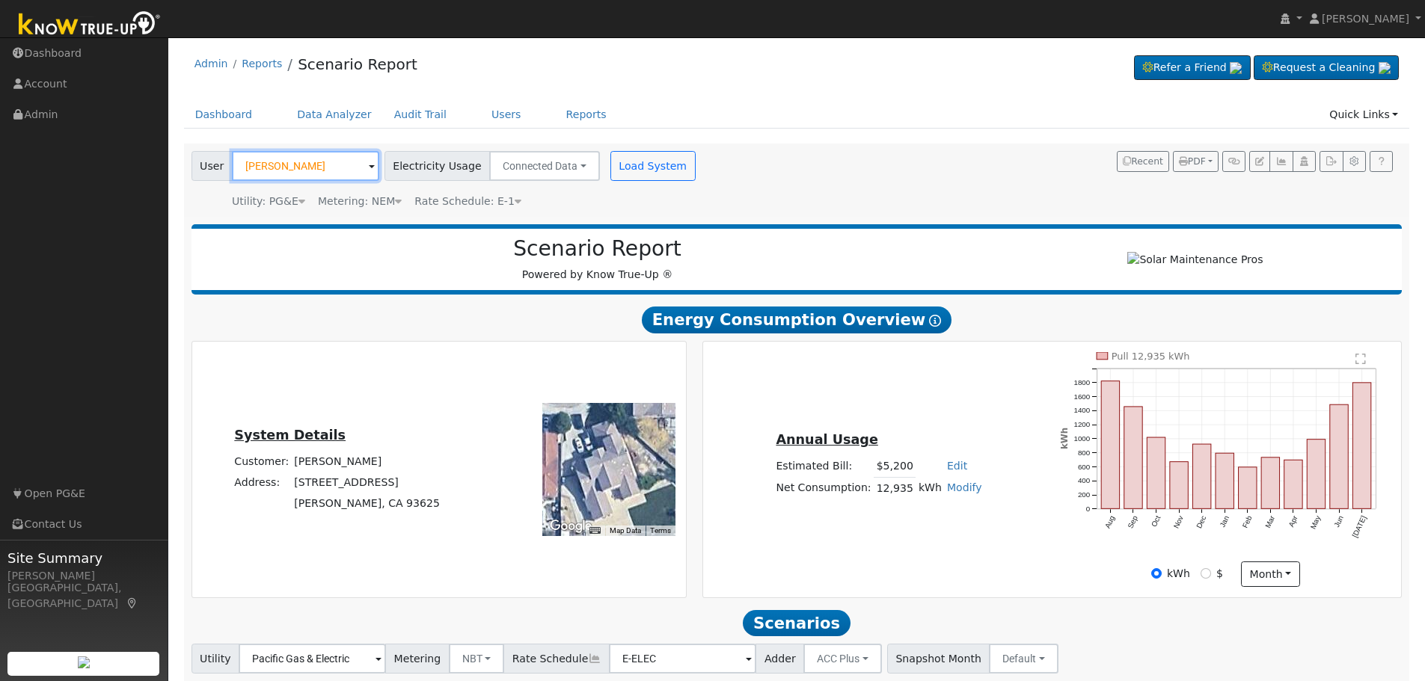
click at [295, 169] on input "Jas Kahlon" at bounding box center [305, 166] width 147 height 30
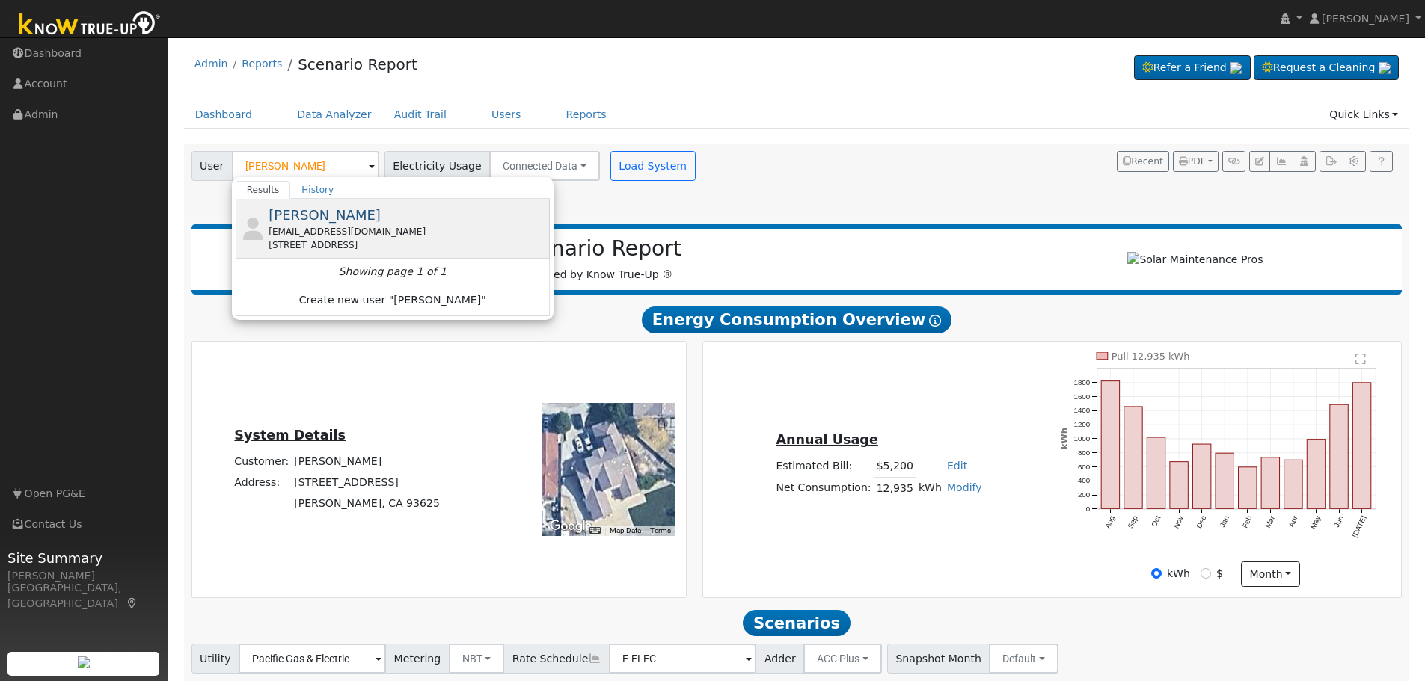
click at [330, 225] on div "jnippler@gmail.com" at bounding box center [406, 231] width 277 height 13
type input "Thomas Haydukovich"
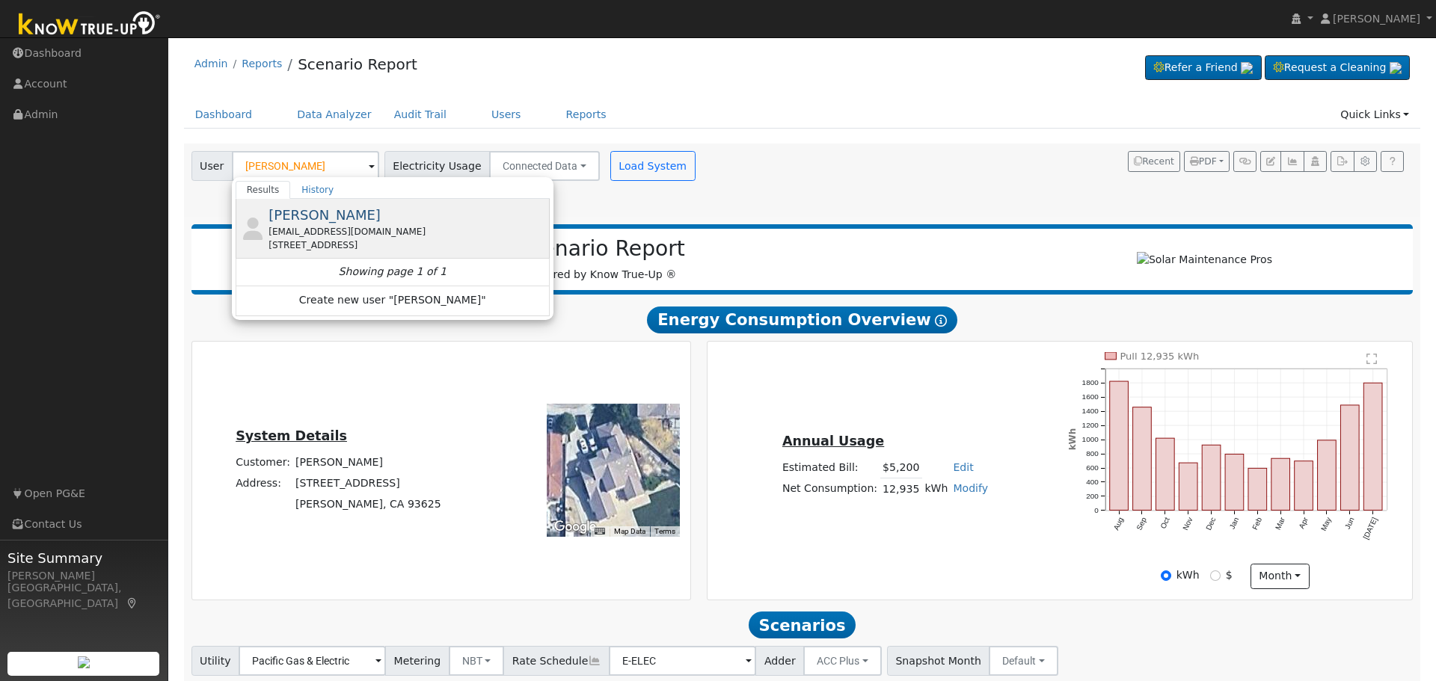
type input "Southern California Edison"
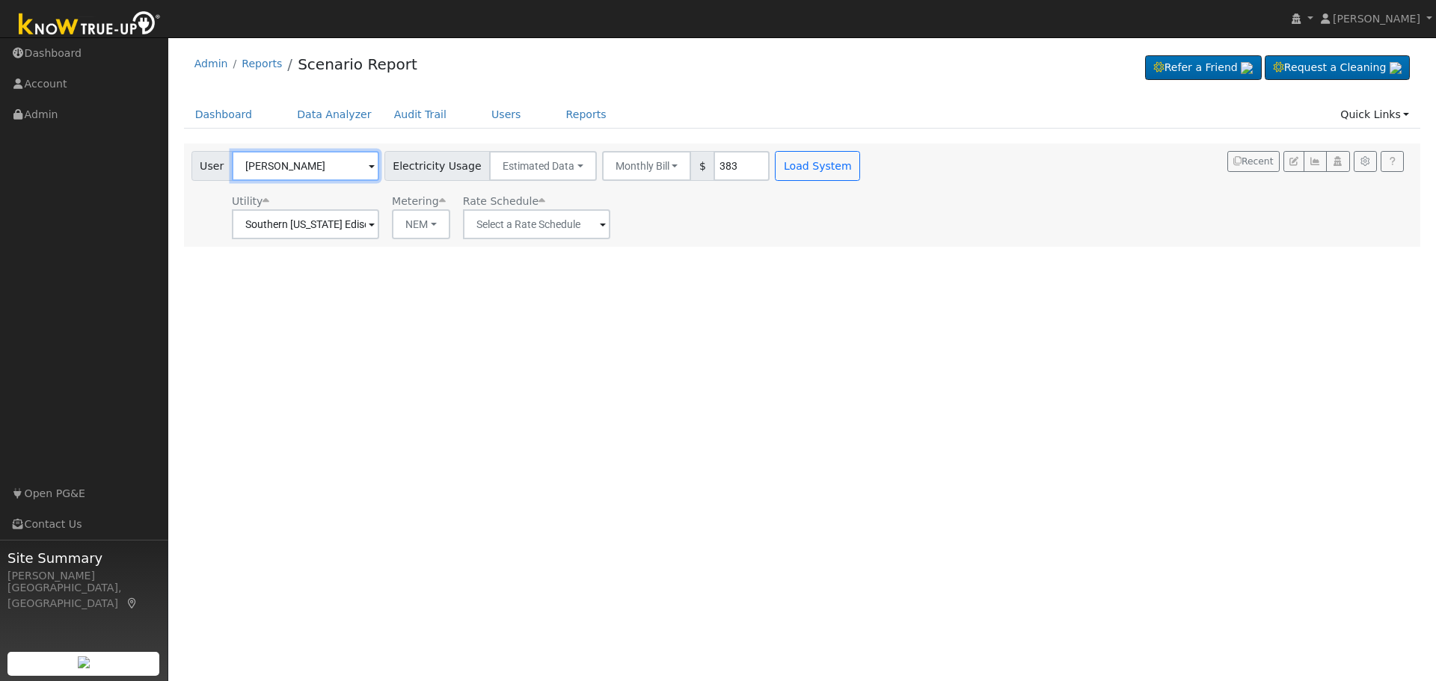
click at [290, 160] on input "Thomas Haydukovich" at bounding box center [305, 166] width 147 height 30
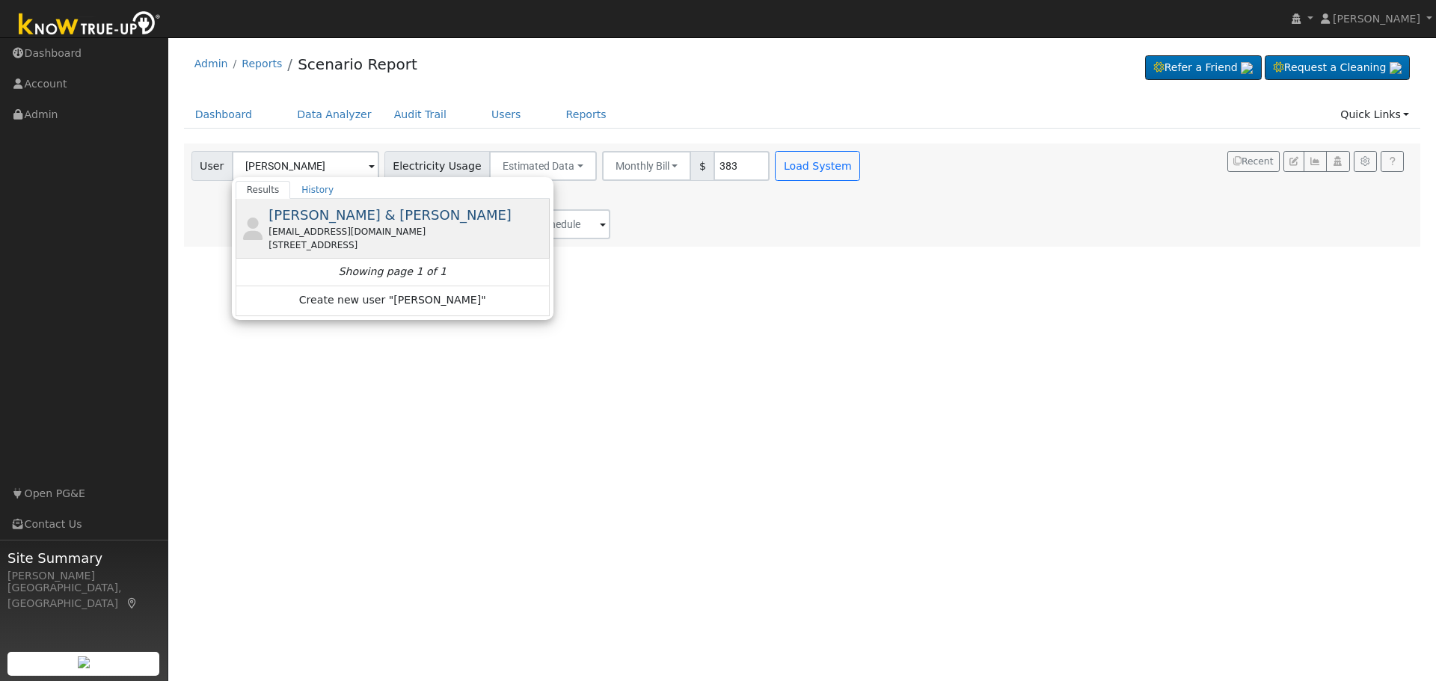
click at [364, 222] on span "Theodore & Brandy Rocha" at bounding box center [389, 215] width 243 height 16
type input "Theodore & Brandy Rocha"
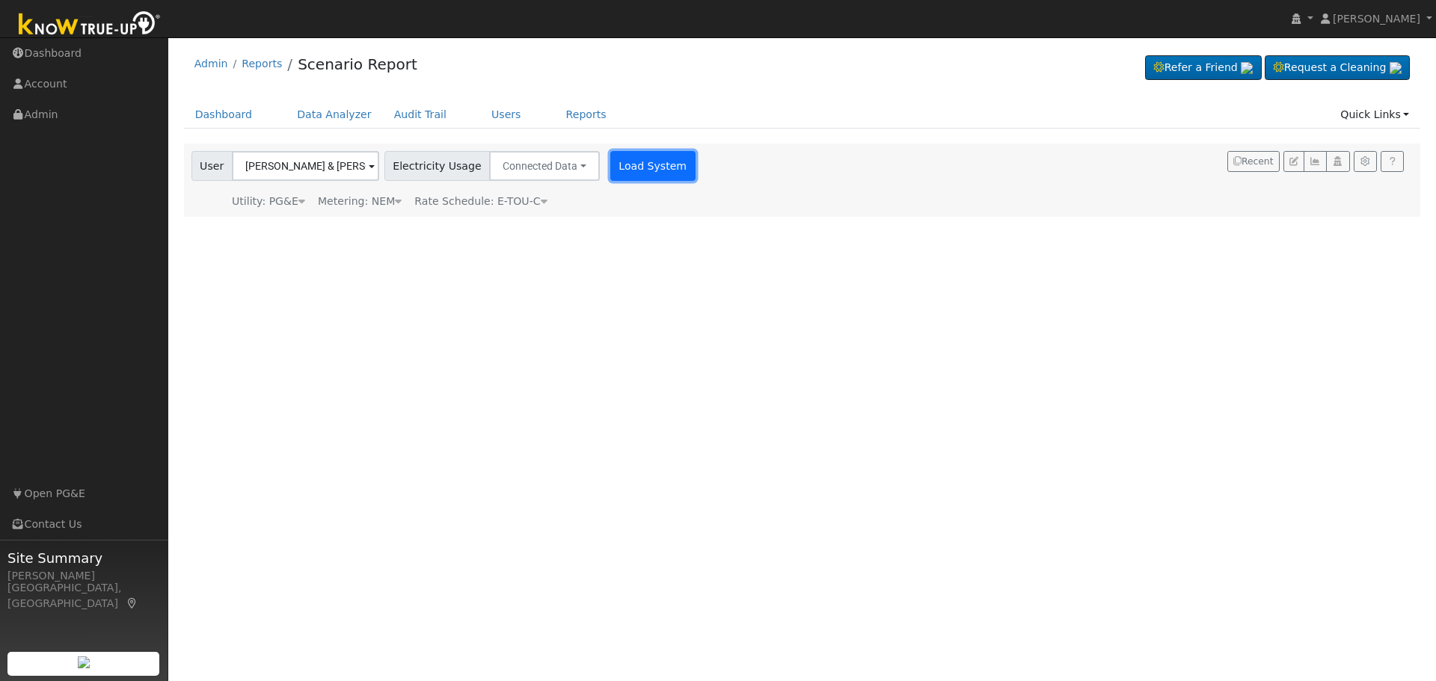
click at [627, 170] on button "Load System" at bounding box center [652, 166] width 85 height 30
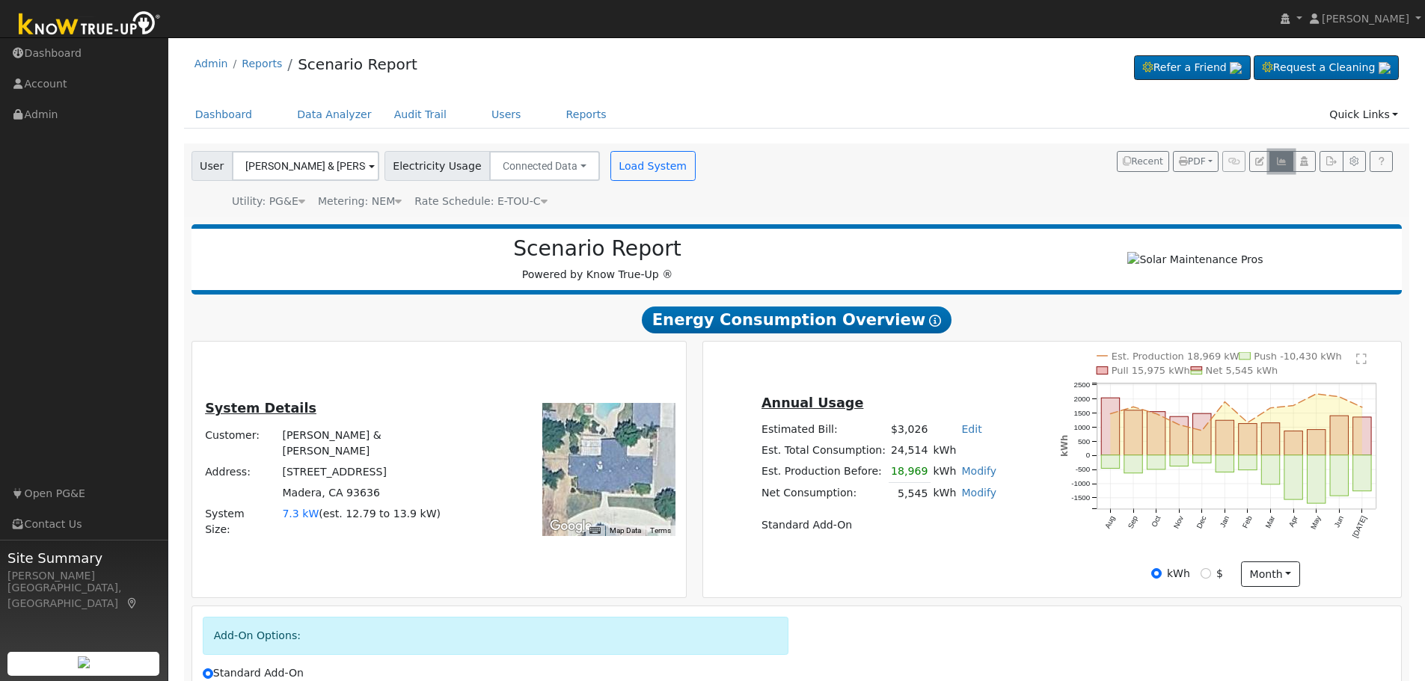
click at [1278, 166] on icon "button" at bounding box center [1280, 161] width 11 height 9
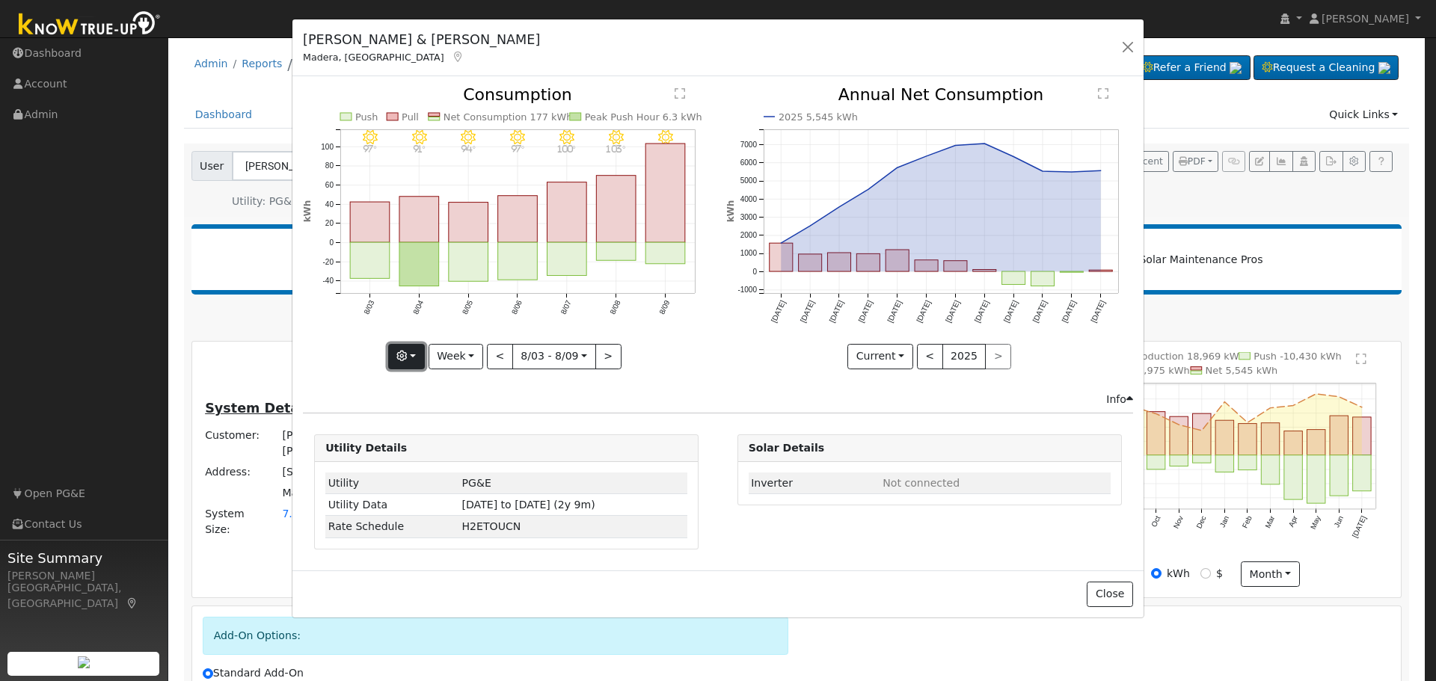
click at [418, 356] on button "button" at bounding box center [406, 356] width 37 height 25
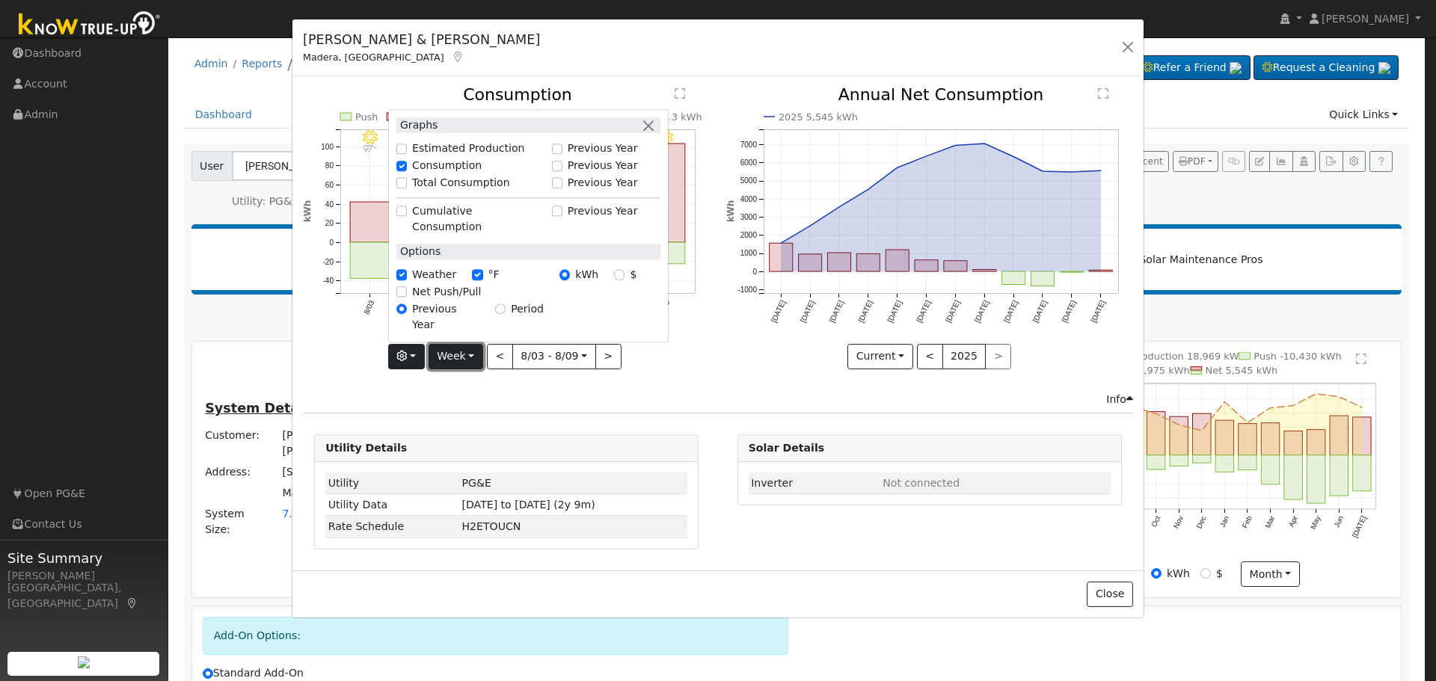
click at [461, 361] on button "Week" at bounding box center [455, 356] width 55 height 25
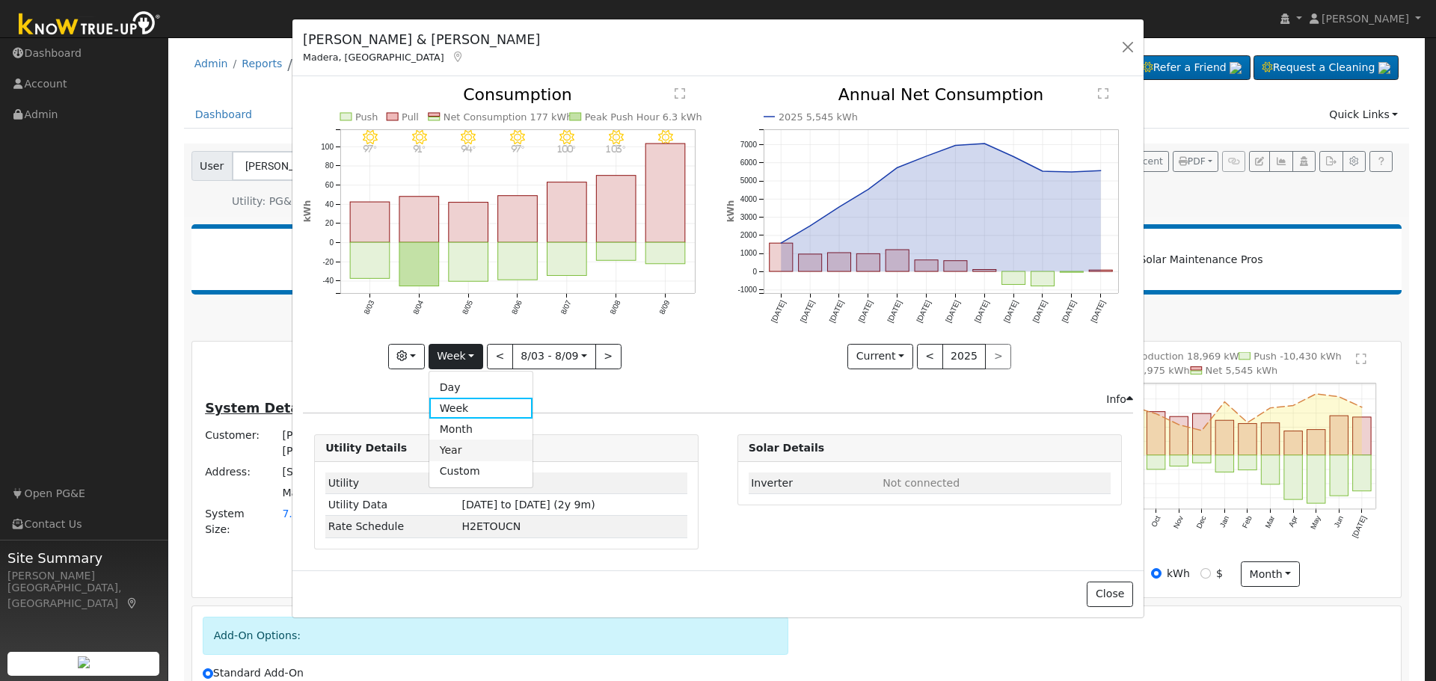
click at [482, 445] on link "Year" at bounding box center [481, 450] width 104 height 21
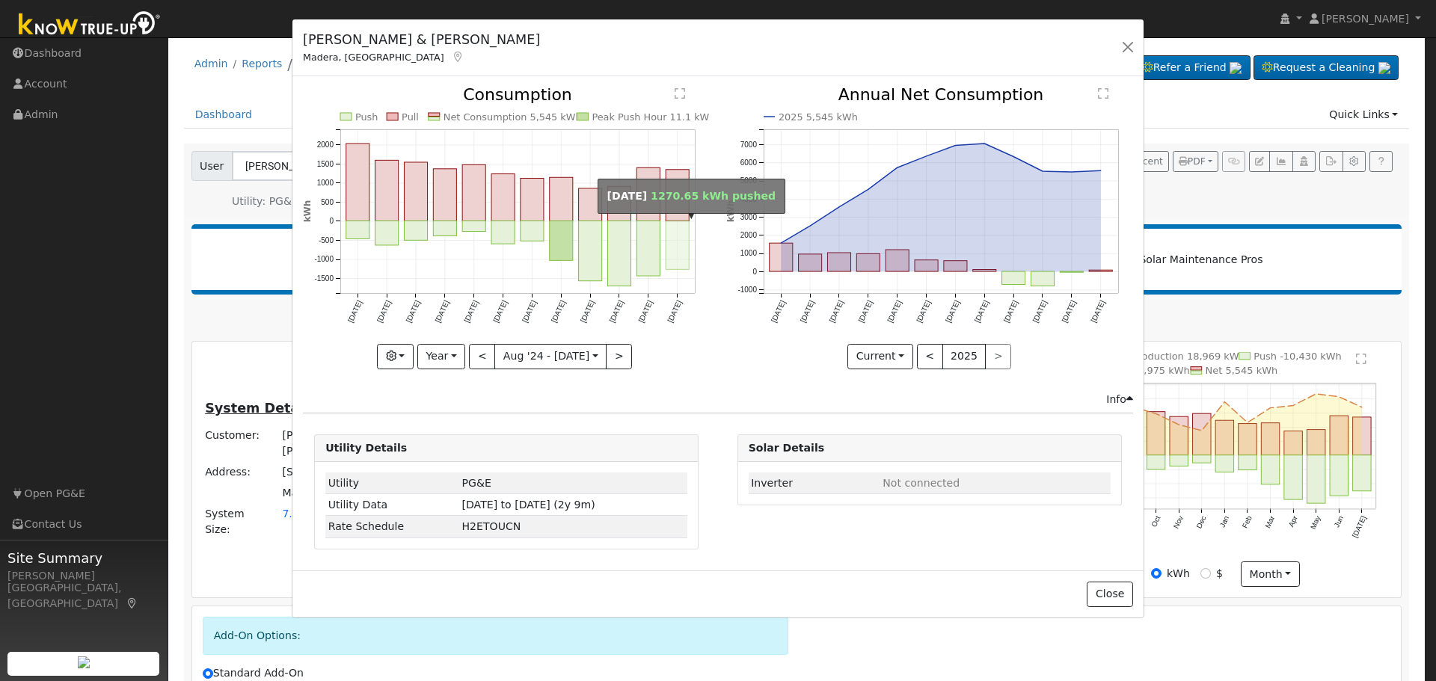
click at [675, 246] on rect "onclick=""" at bounding box center [677, 245] width 23 height 49
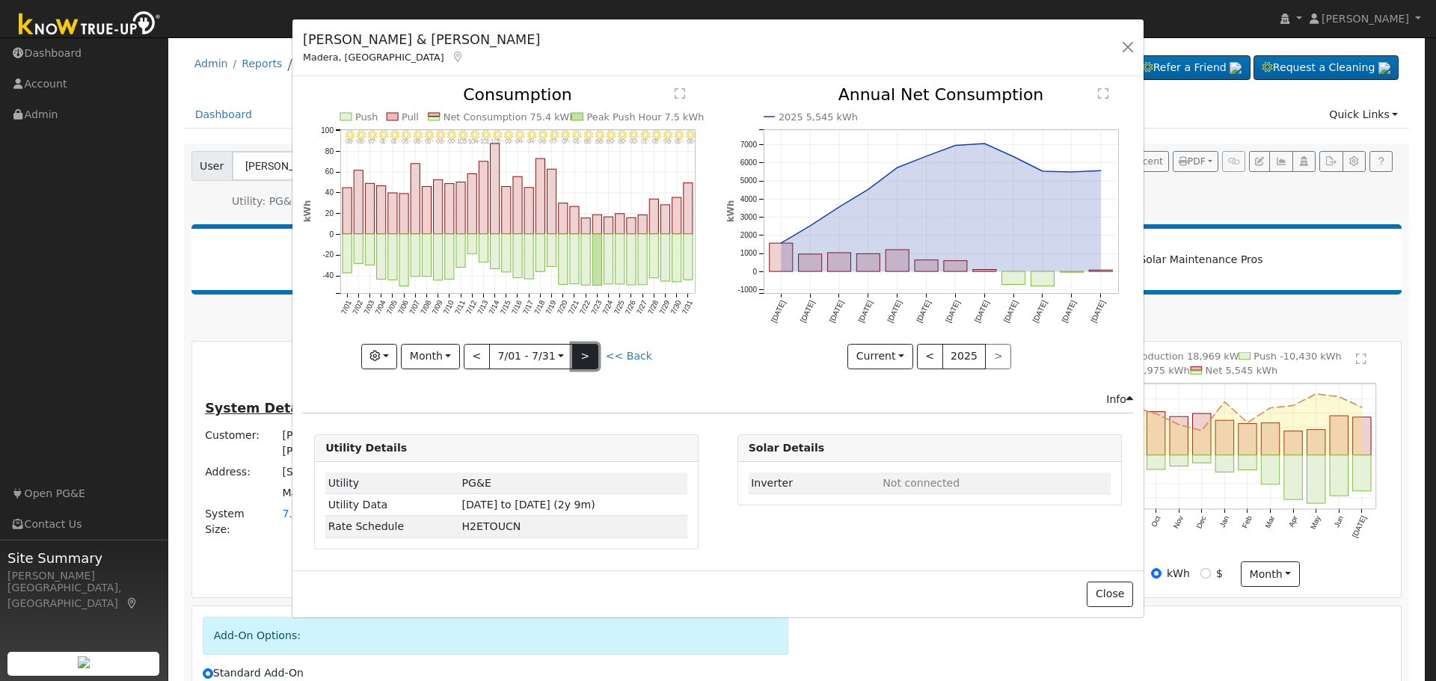
click at [589, 354] on button ">" at bounding box center [585, 356] width 26 height 25
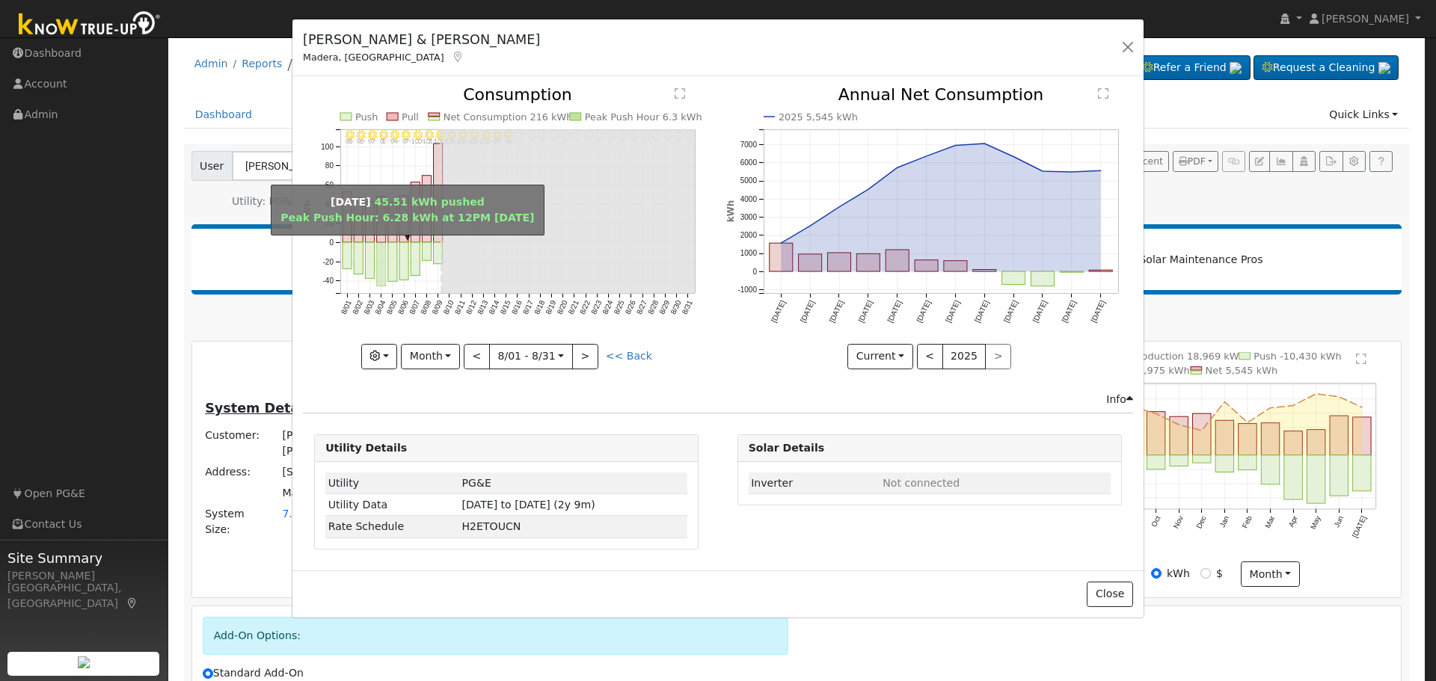
click at [380, 261] on rect "onclick=""" at bounding box center [381, 264] width 9 height 43
type input "2025-08-04"
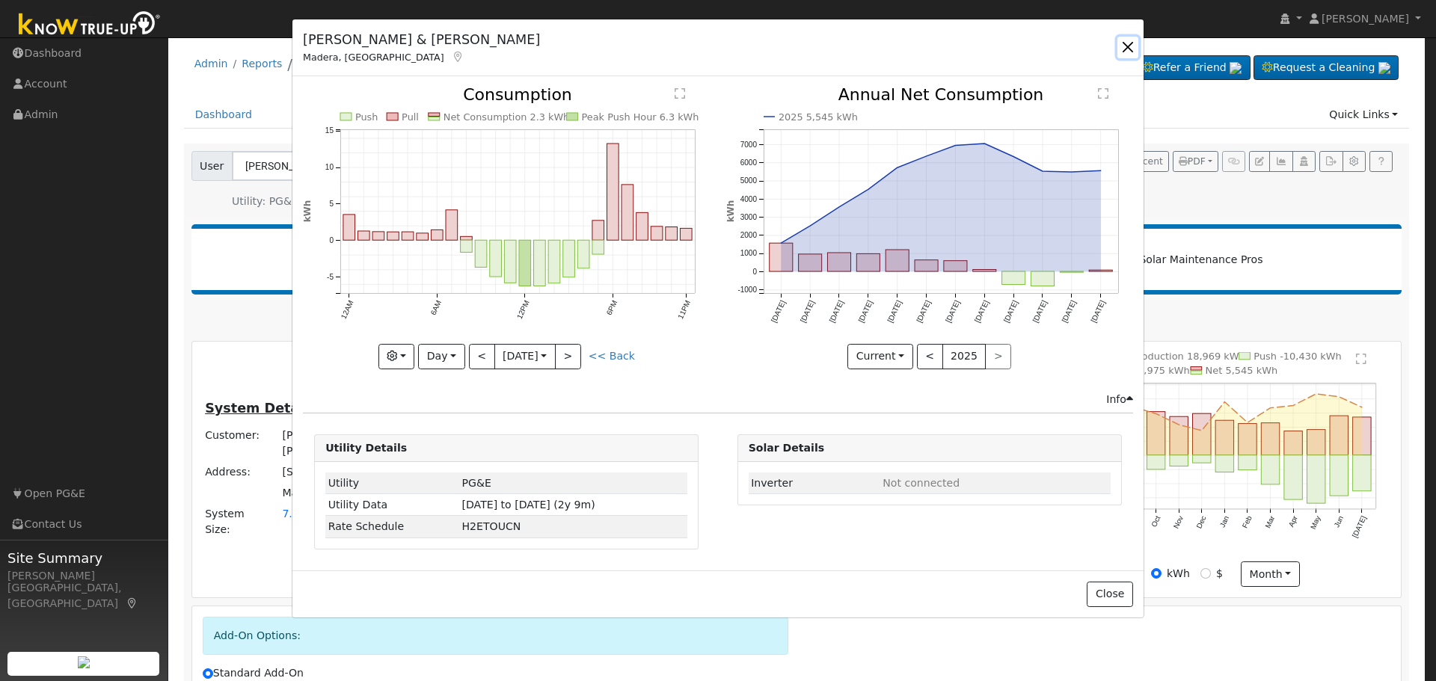
click at [1124, 43] on button "button" at bounding box center [1127, 47] width 21 height 21
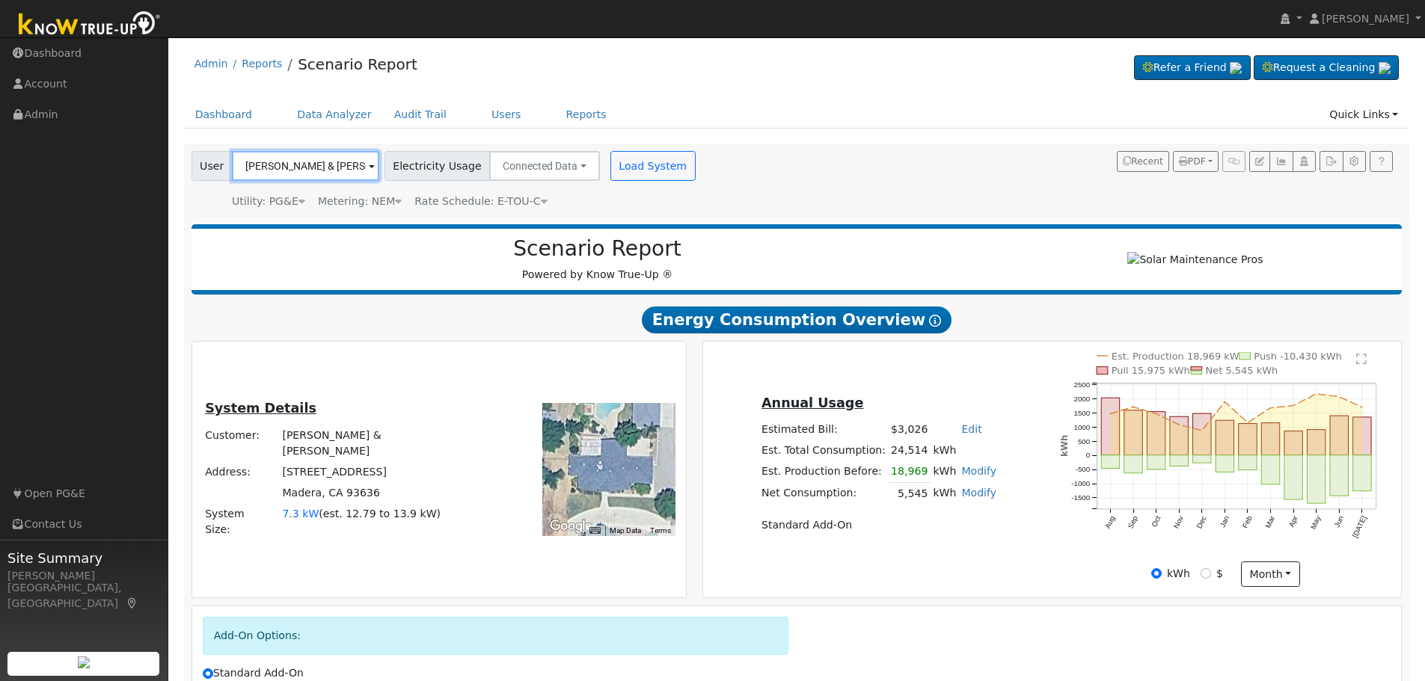
click at [268, 168] on input "Theodore & Brandy Rocha" at bounding box center [305, 166] width 147 height 30
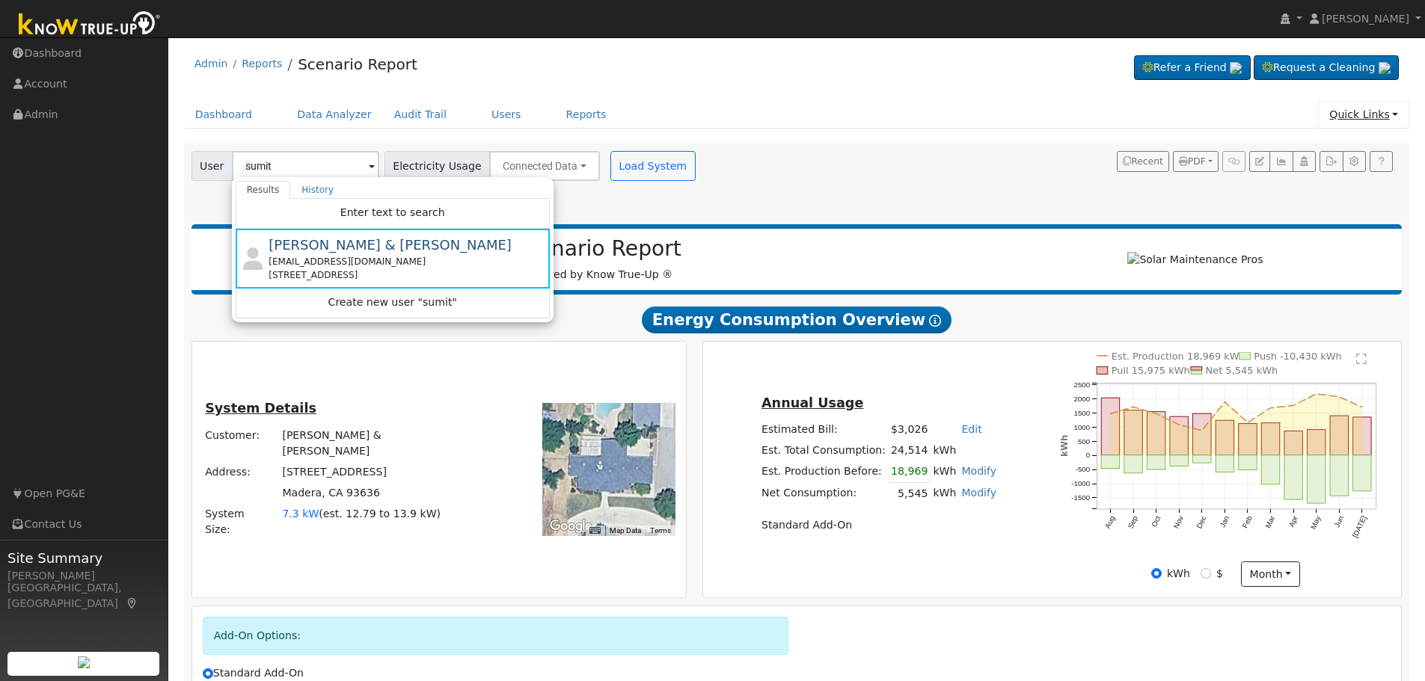
click at [1386, 111] on link "Quick Links" at bounding box center [1363, 115] width 91 height 28
type input "Theodore & Brandy Rocha"
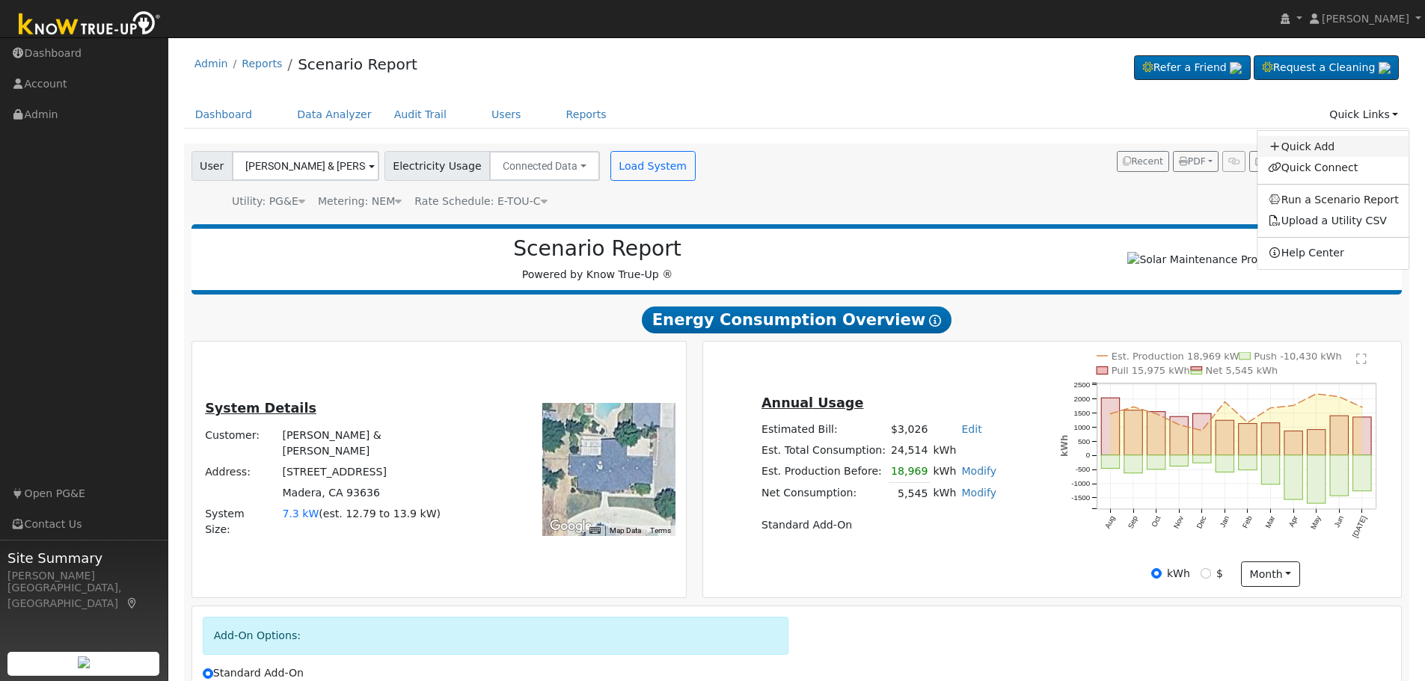
click at [1303, 146] on link "Quick Add" at bounding box center [1333, 146] width 152 height 21
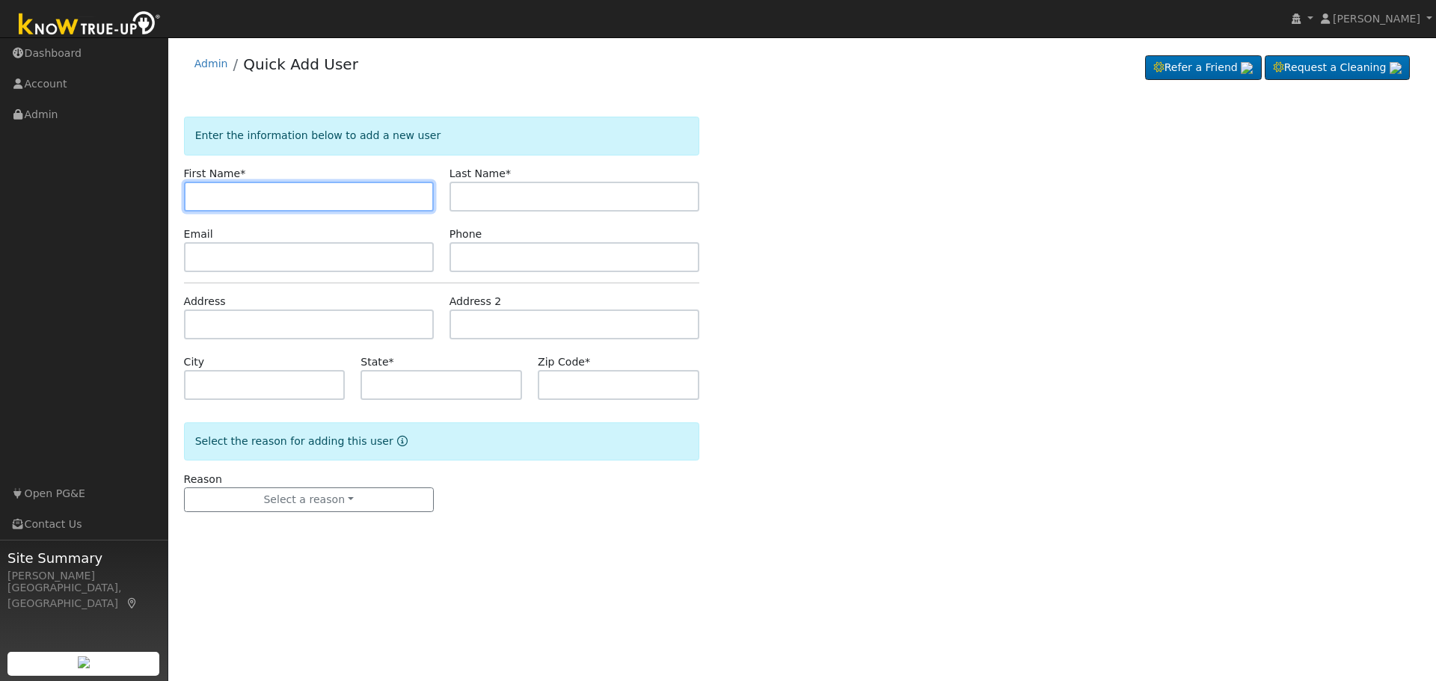
click at [226, 199] on input "text" at bounding box center [309, 197] width 250 height 30
type input "s"
type input "Sumit"
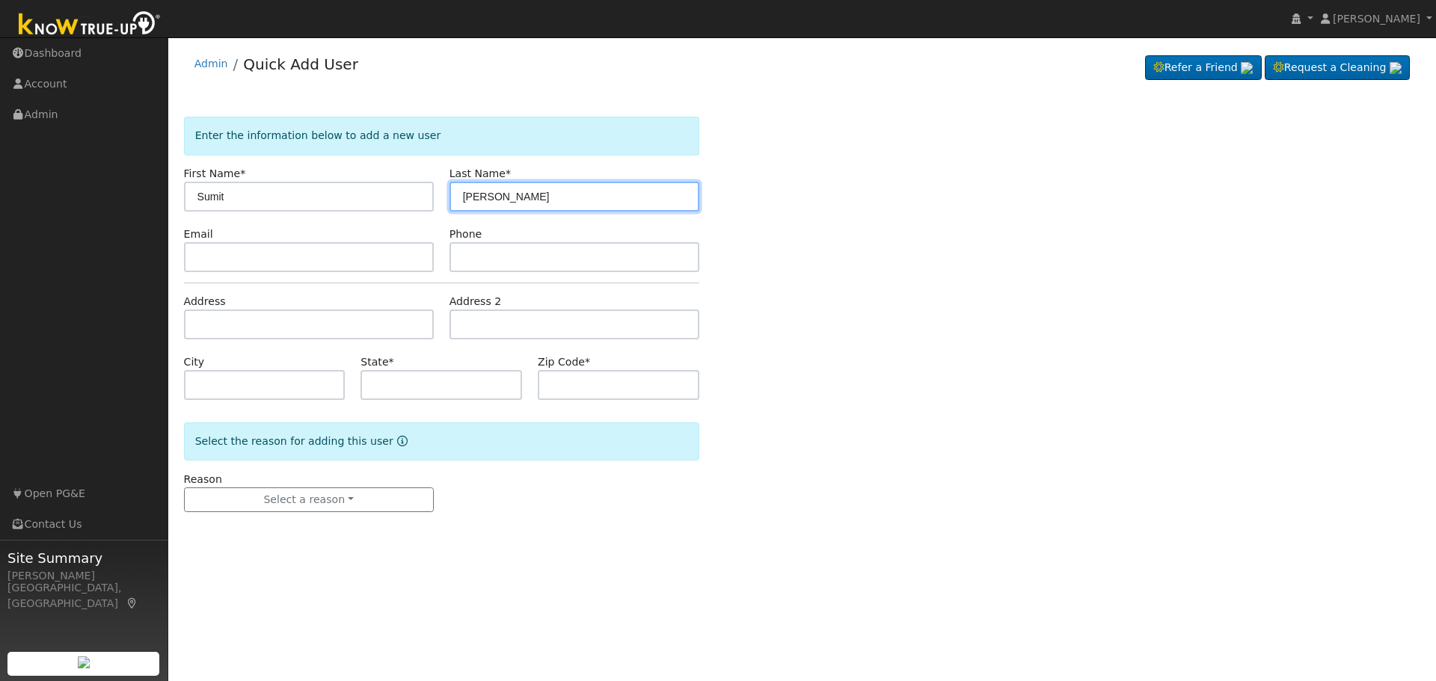
type input "[PERSON_NAME]"
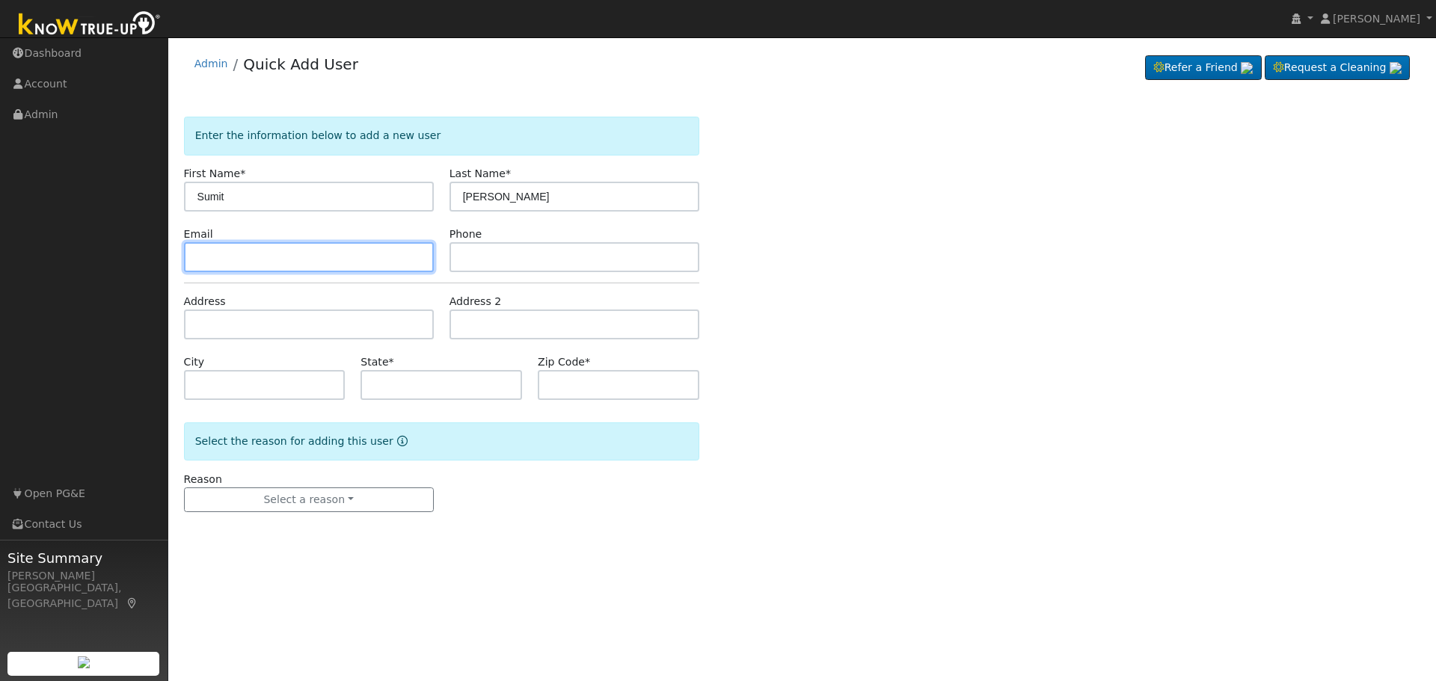
click at [277, 256] on input "text" at bounding box center [309, 257] width 250 height 30
paste input "[EMAIL_ADDRESS][DOMAIN_NAME]"
type input "[EMAIL_ADDRESS][DOMAIN_NAME]"
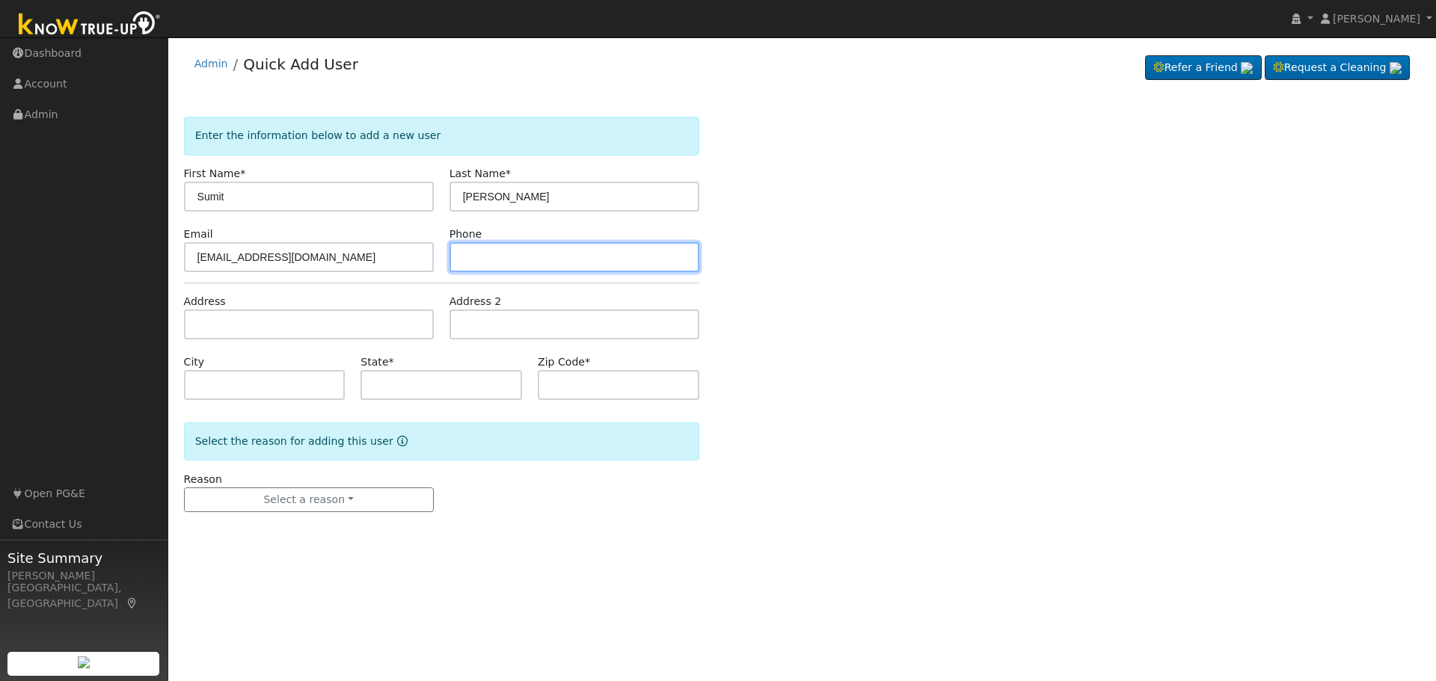
click at [486, 265] on input "text" at bounding box center [574, 257] width 250 height 30
paste input "8182929702"
type input "8182929702"
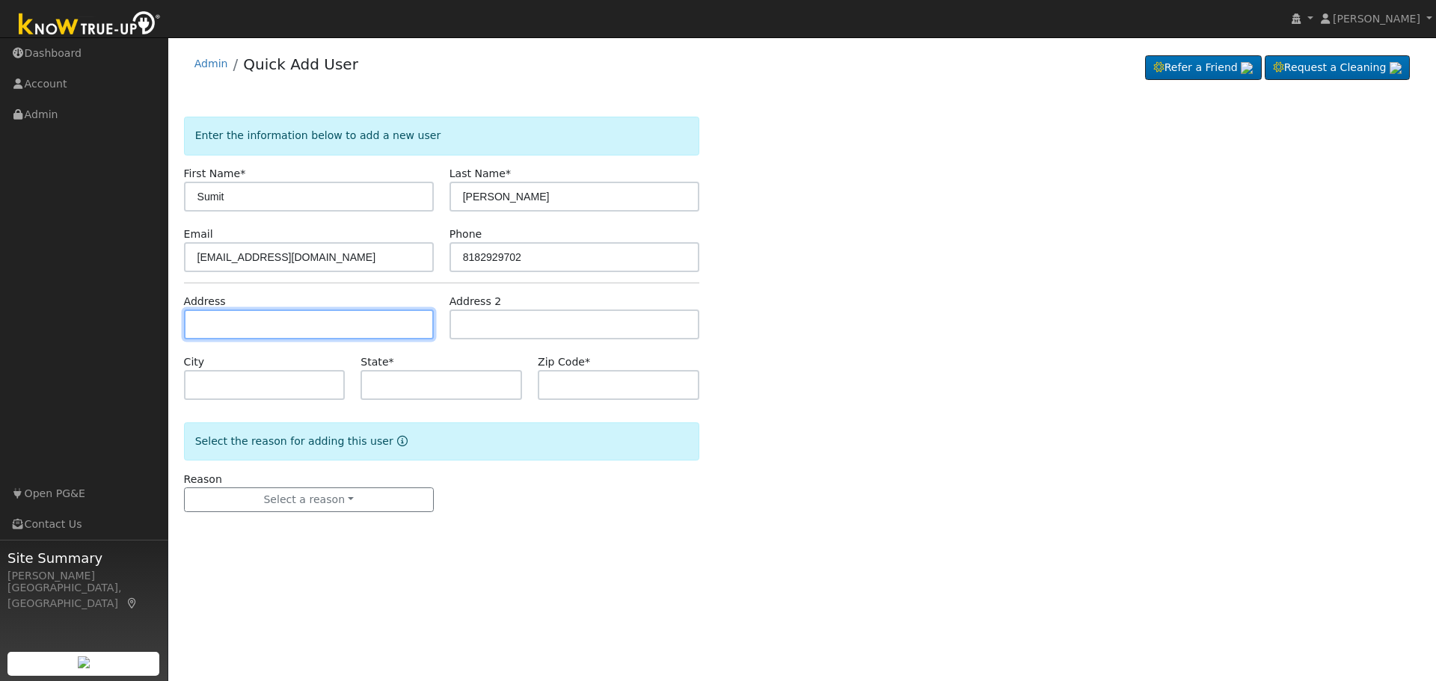
click at [242, 321] on input "text" at bounding box center [309, 325] width 250 height 30
paste input "[STREET_ADDRESS]"
type input "27938 Via Amistosa"
type input "[GEOGRAPHIC_DATA]"
type input "CA"
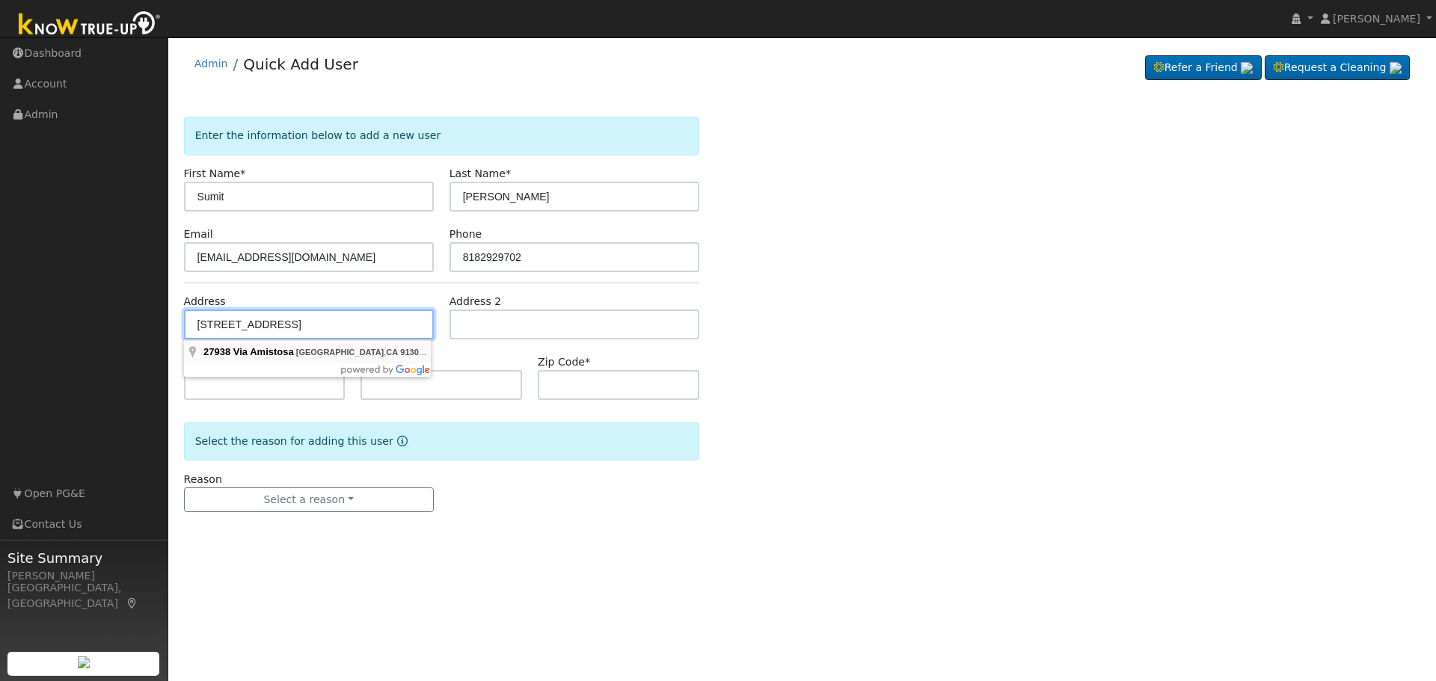
type input "91301"
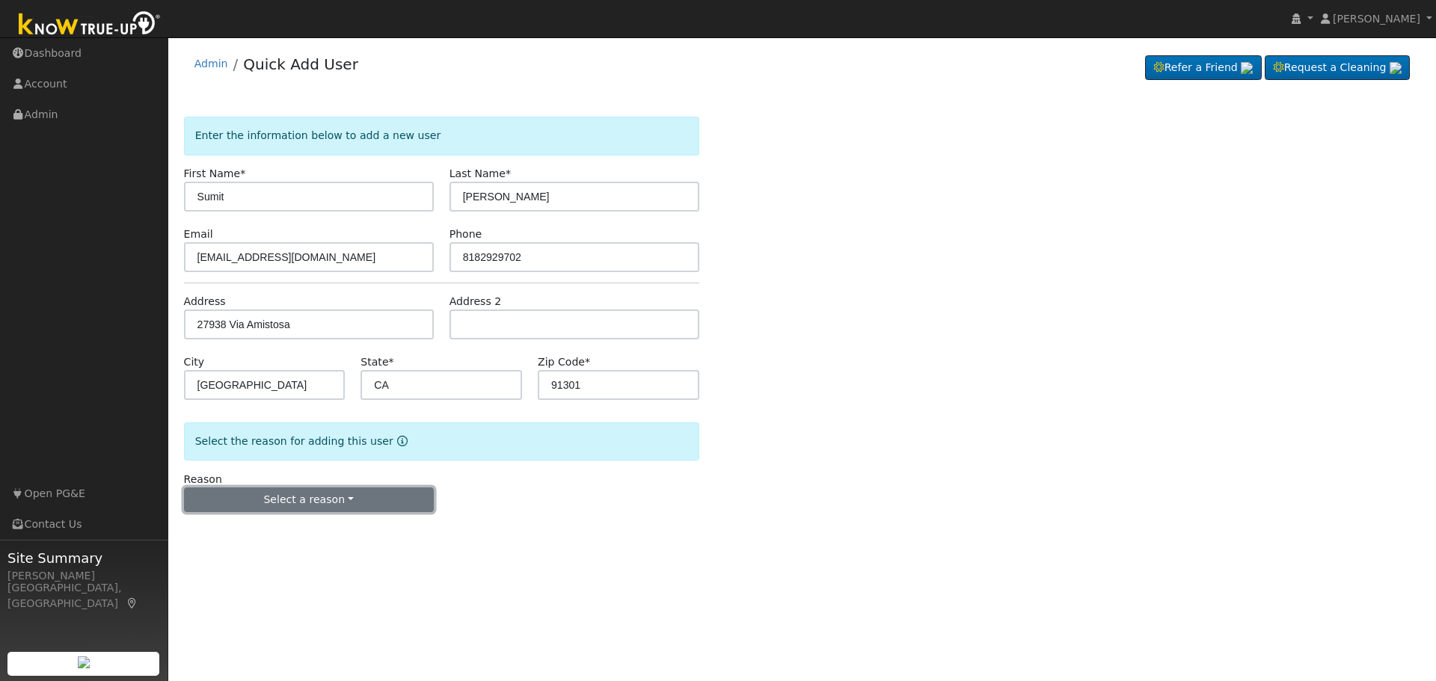
click at [339, 503] on button "Select a reason" at bounding box center [309, 500] width 250 height 25
click at [277, 531] on link "New lead" at bounding box center [267, 530] width 165 height 21
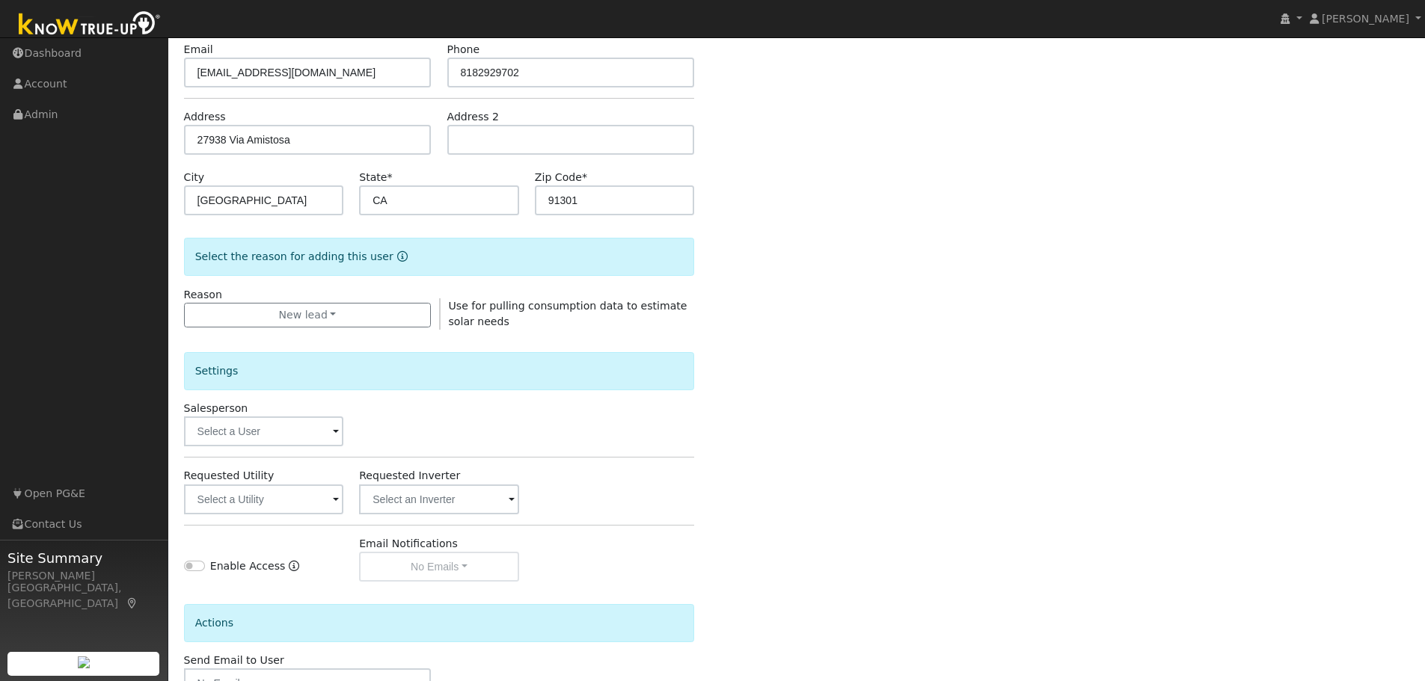
scroll to position [287, 0]
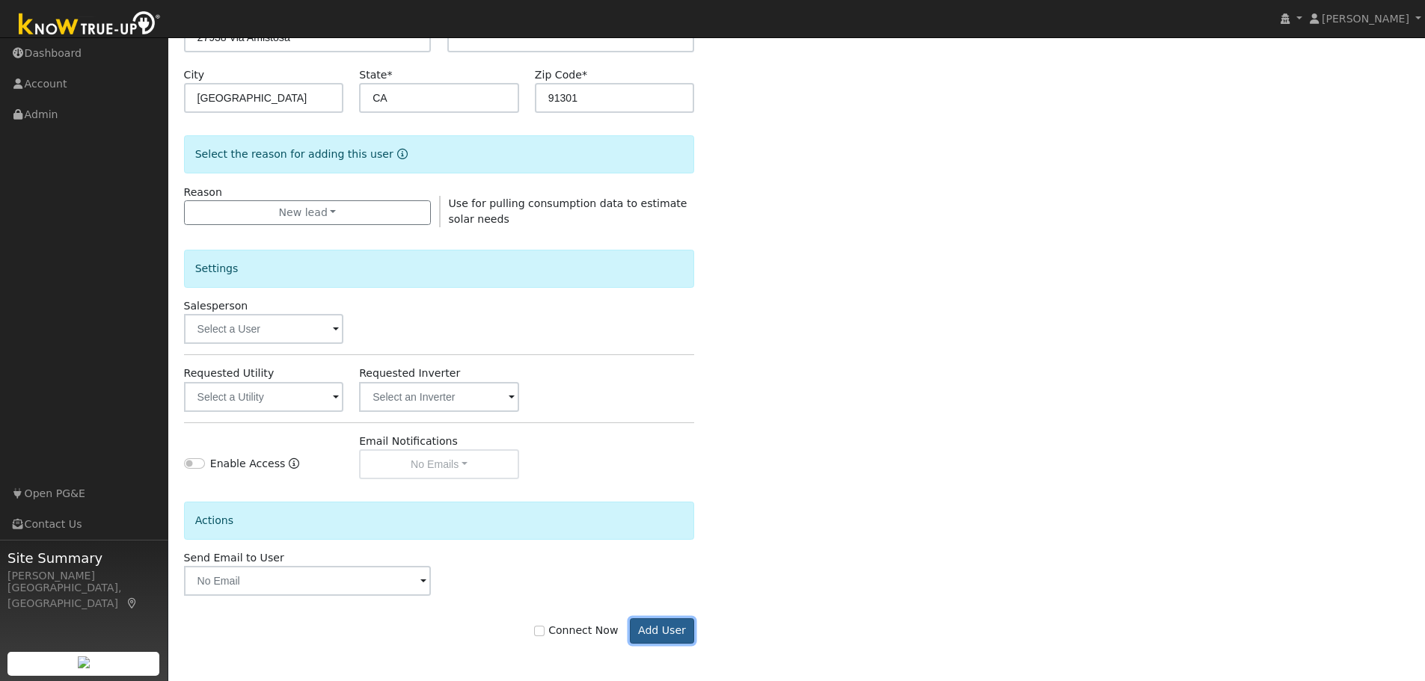
click at [667, 635] on button "Add User" at bounding box center [662, 630] width 65 height 25
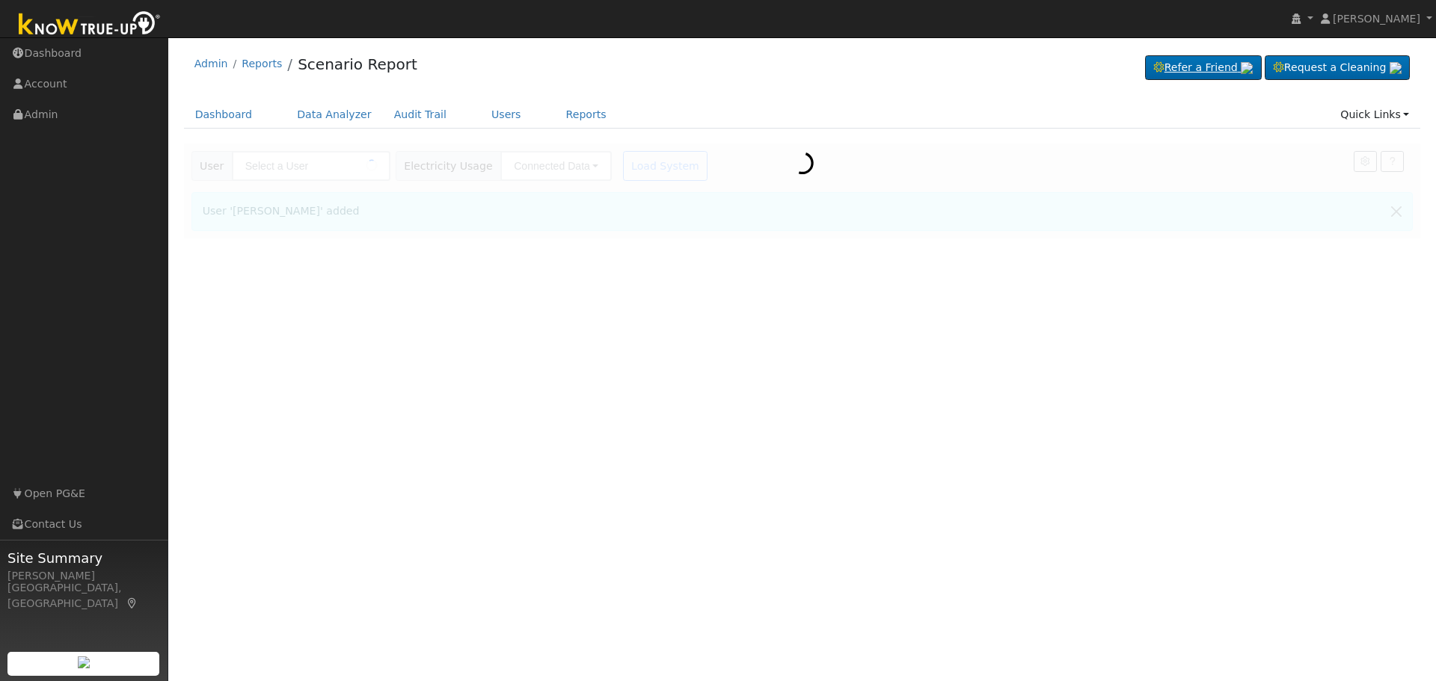
type input "[PERSON_NAME]"
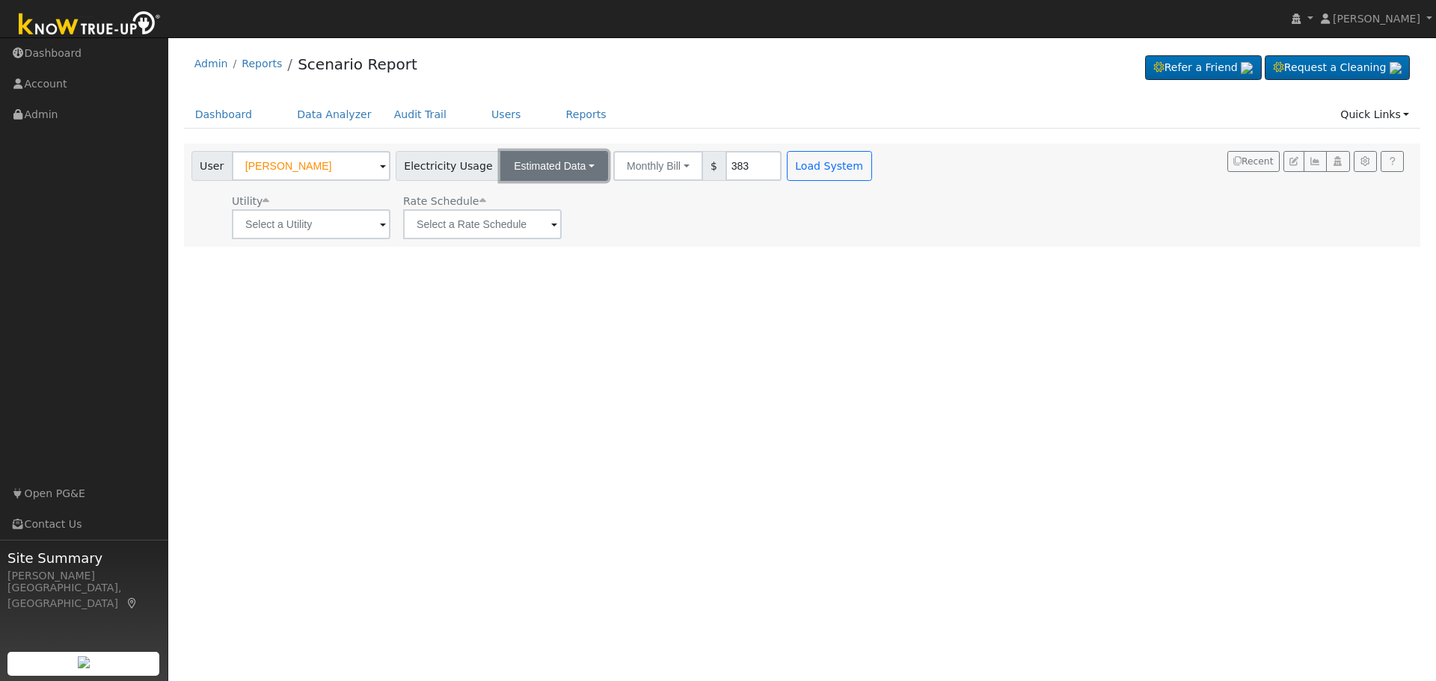
click at [562, 168] on button "Estimated Data" at bounding box center [554, 166] width 108 height 30
click at [725, 167] on input "383" at bounding box center [753, 166] width 56 height 30
click at [725, 171] on input "383" at bounding box center [753, 166] width 56 height 30
type input "150"
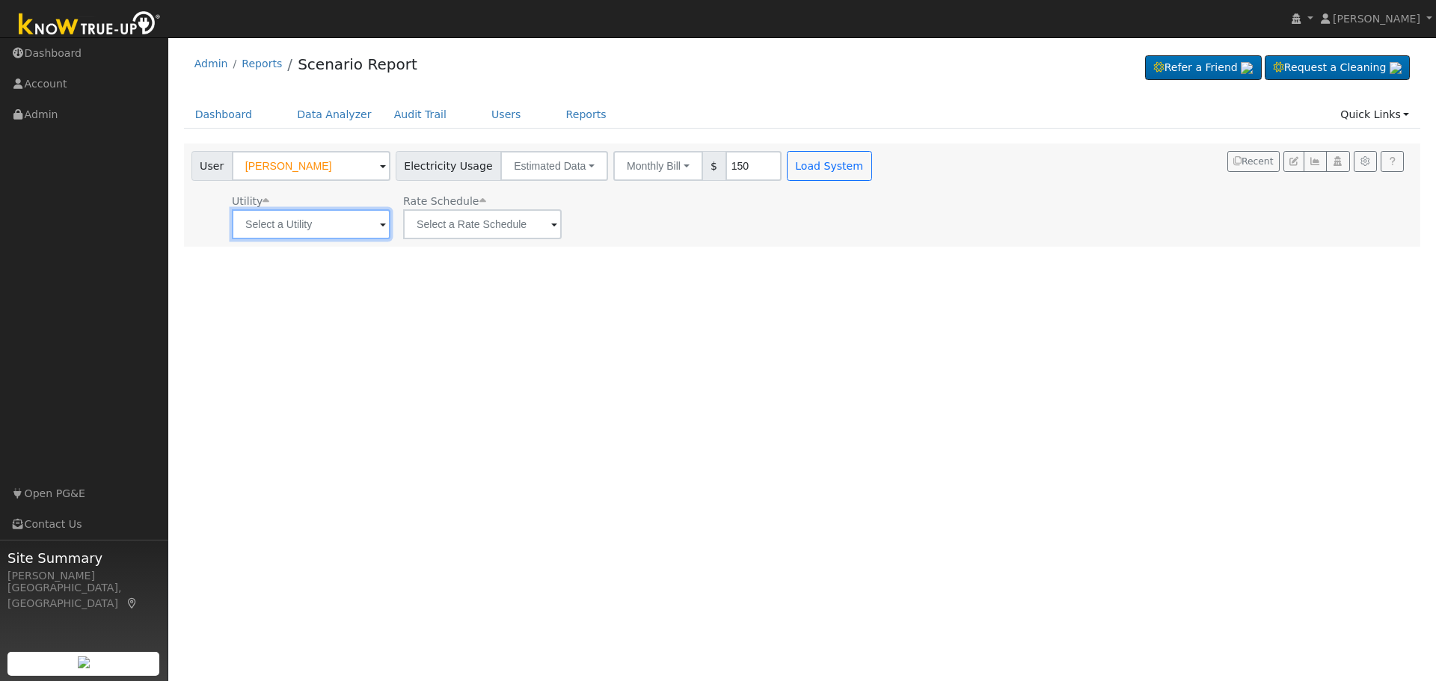
click at [368, 225] on input "text" at bounding box center [311, 224] width 159 height 30
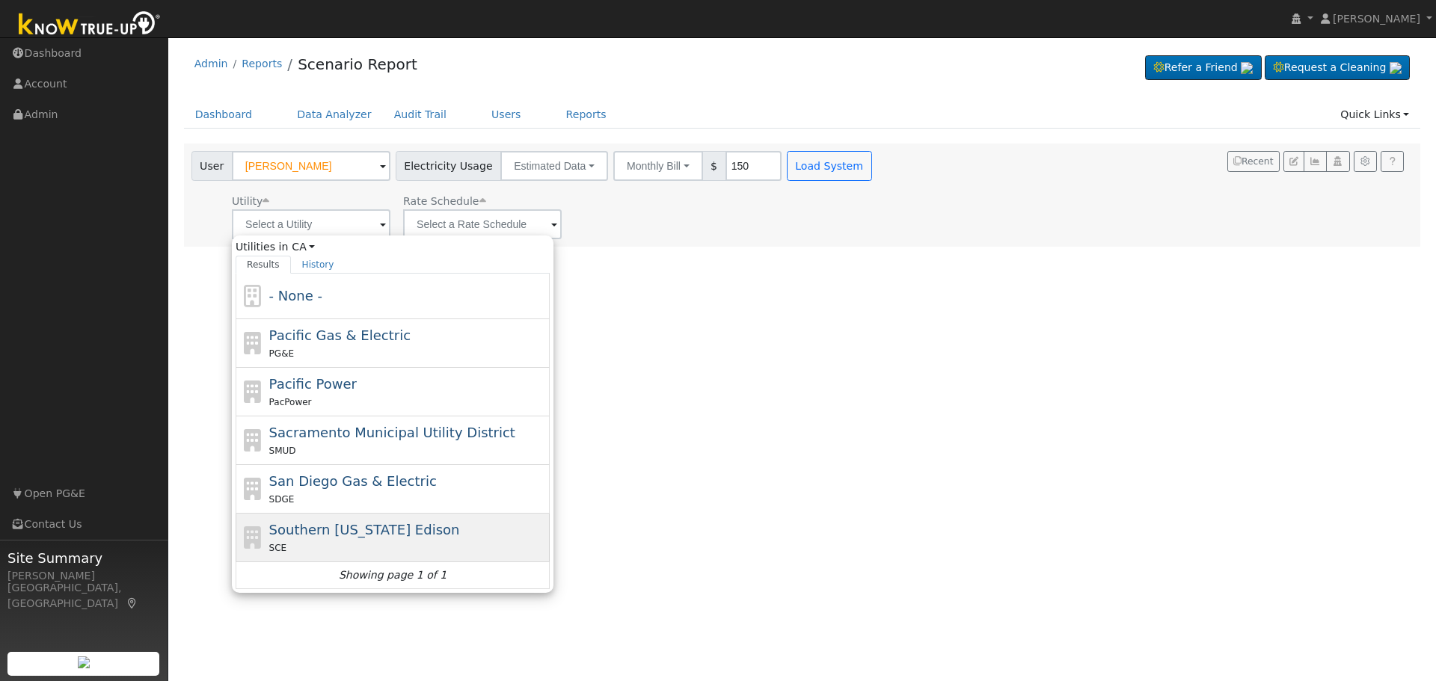
click at [348, 534] on span "Southern California Edison" at bounding box center [364, 530] width 191 height 16
type input "Southern California Edison"
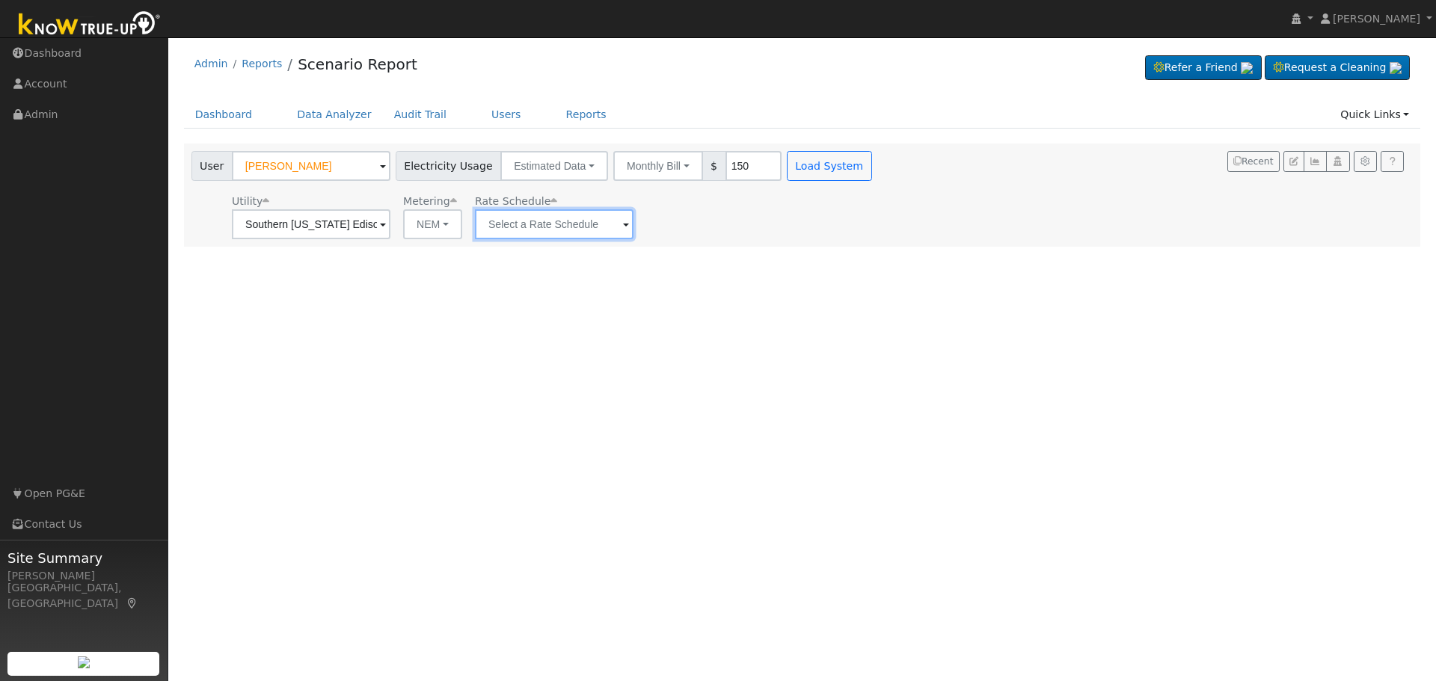
click at [390, 226] on input "text" at bounding box center [311, 224] width 159 height 30
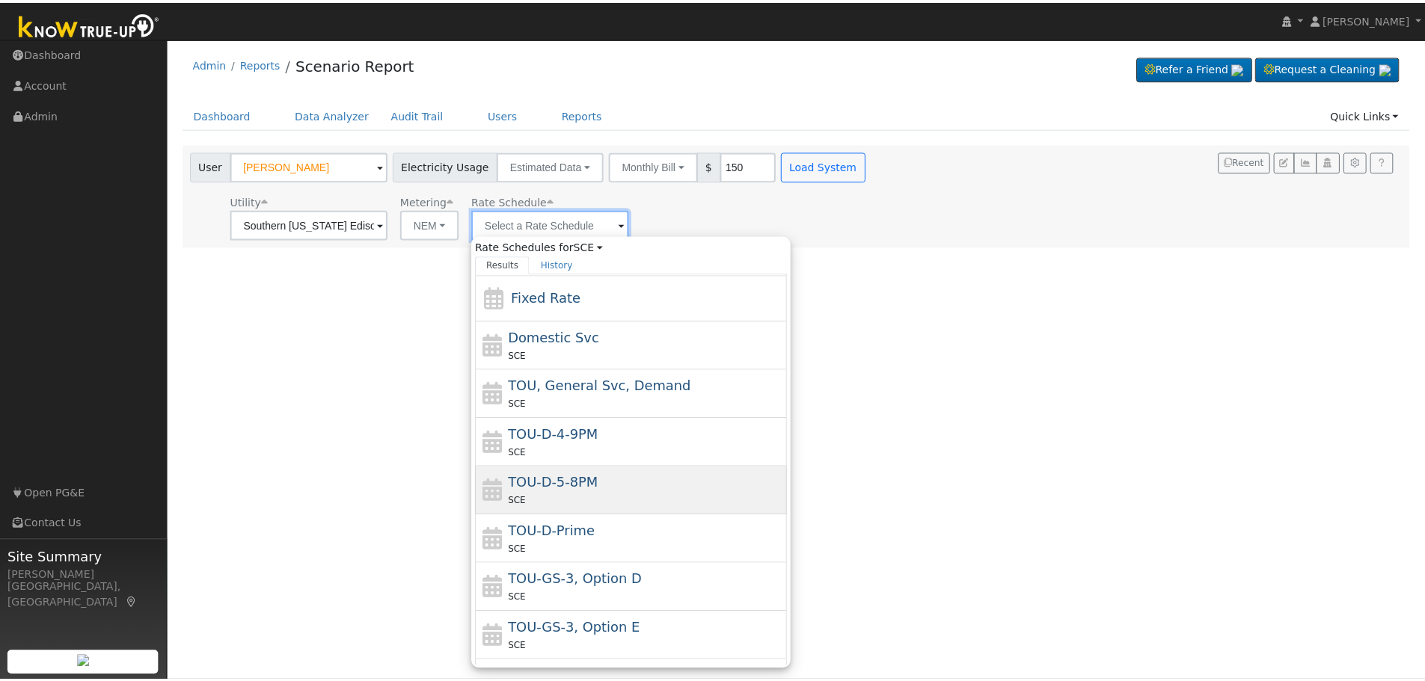
scroll to position [67, 0]
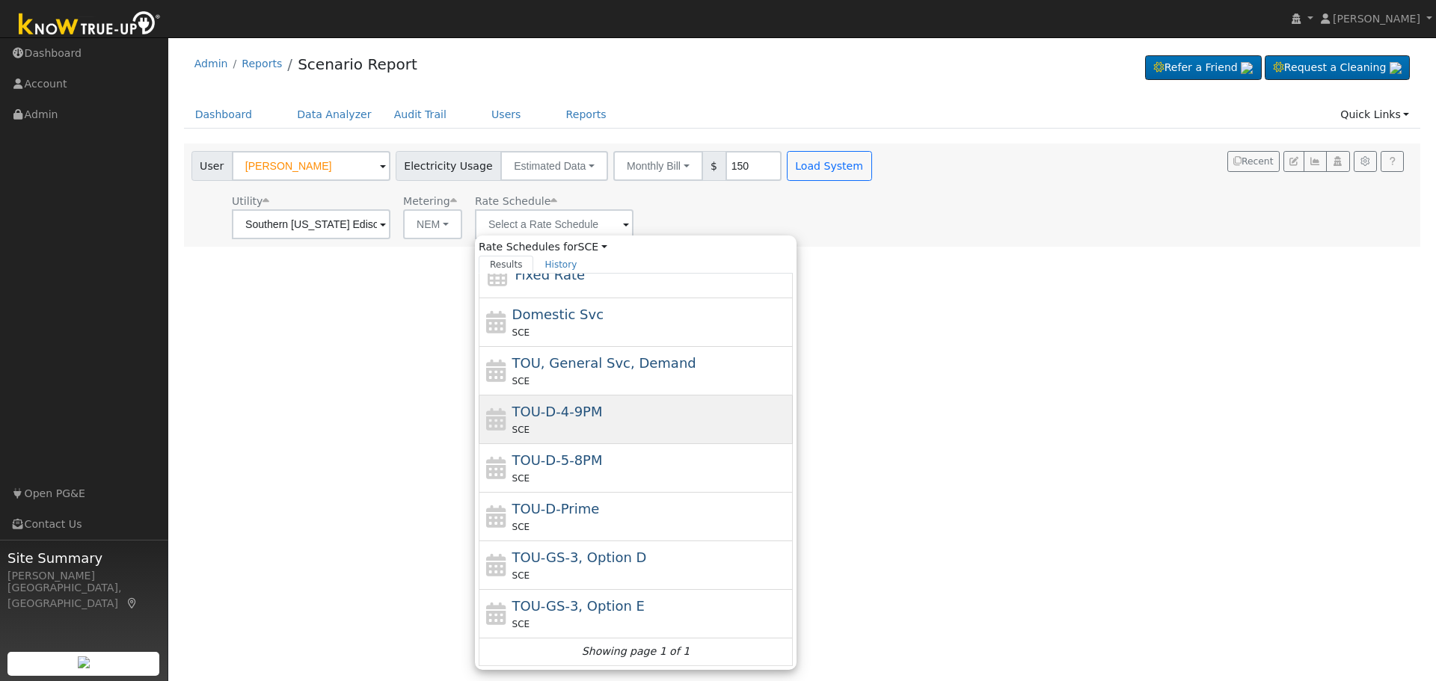
click at [571, 420] on div "TOU-D-4-9PM SCE" at bounding box center [650, 420] width 277 height 36
type input "TOU-D-4-9PM"
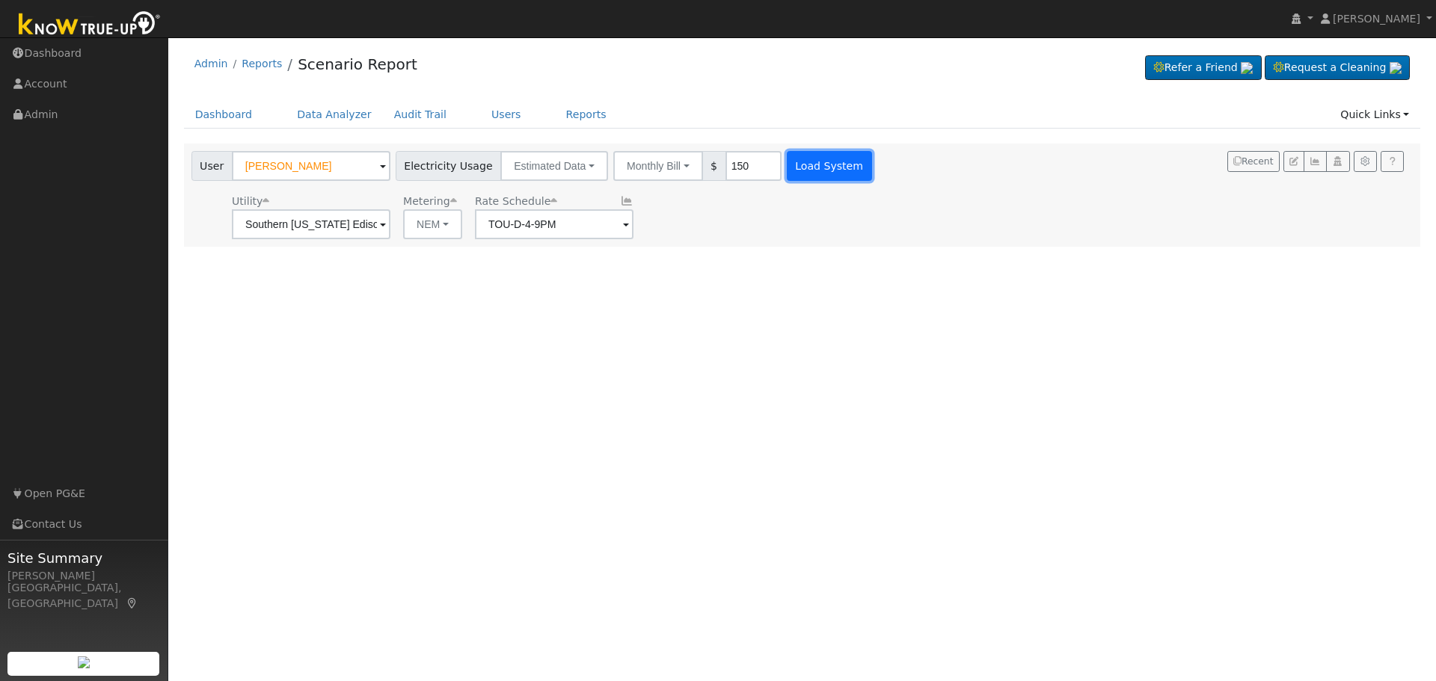
click at [790, 175] on button "Load System" at bounding box center [829, 166] width 85 height 30
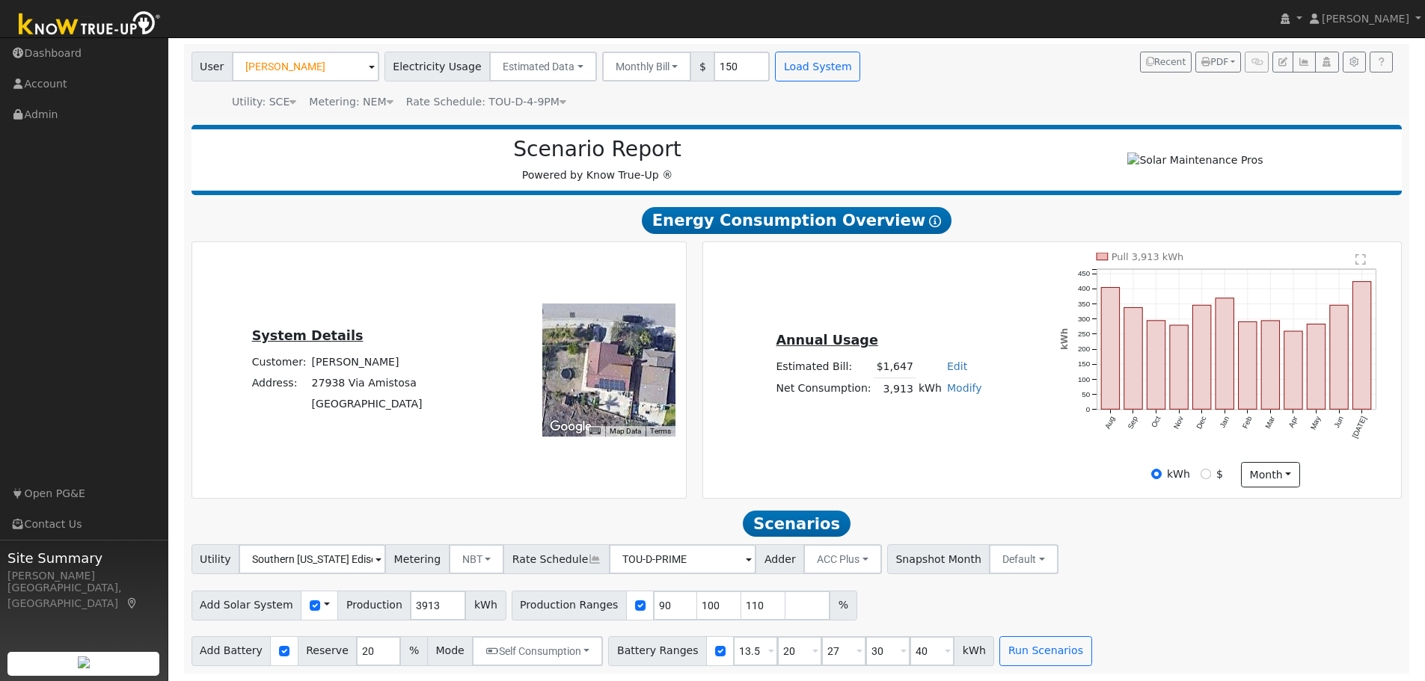
scroll to position [106, 0]
click at [635, 606] on input "checkbox" at bounding box center [640, 605] width 10 height 10
checkbox input "false"
click at [479, 563] on button "NBT" at bounding box center [477, 559] width 56 height 30
click at [467, 589] on link "NEM" at bounding box center [487, 593] width 104 height 21
